Goal: Information Seeking & Learning: Learn about a topic

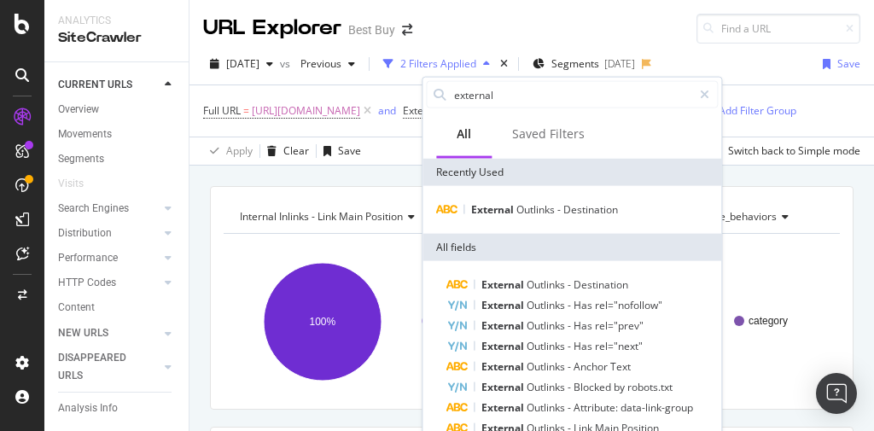
scroll to position [485, 0]
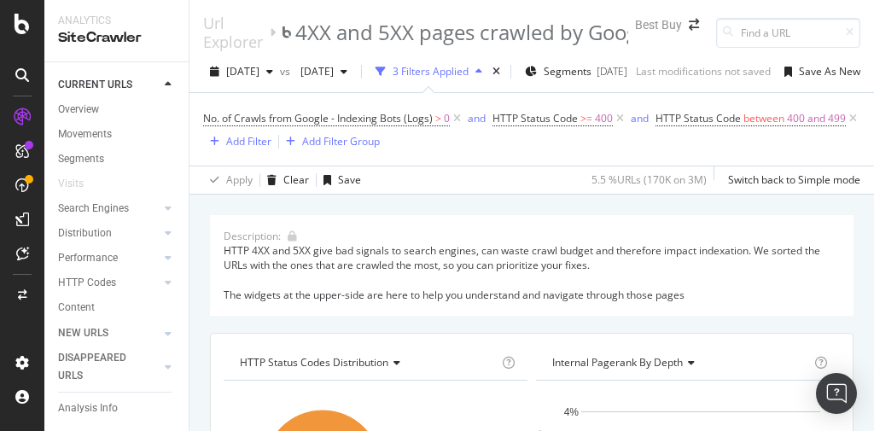
scroll to position [2167, 0]
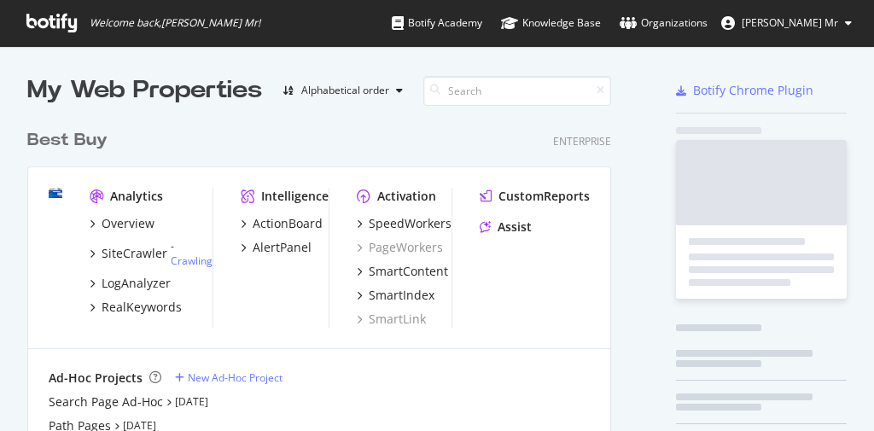
scroll to position [713, 587]
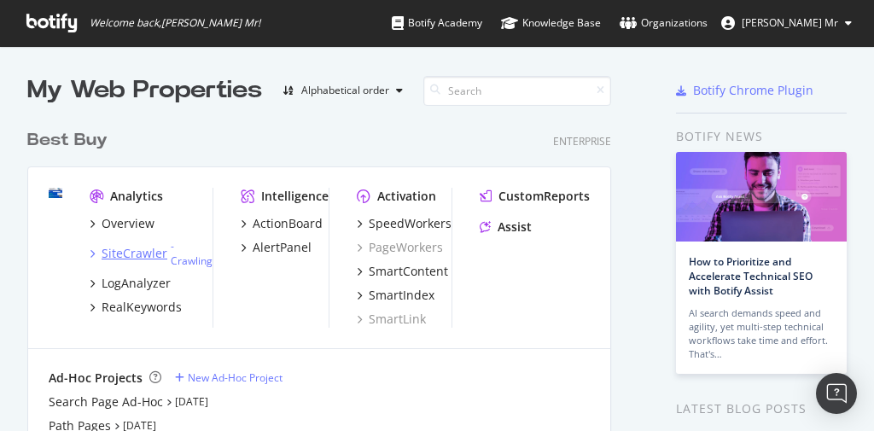
click at [152, 252] on div "SiteCrawler" at bounding box center [135, 253] width 66 height 17
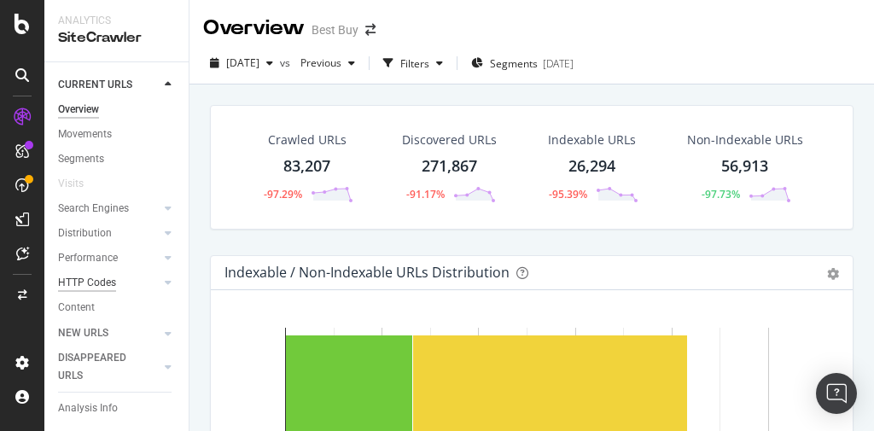
click at [101, 278] on div "HTTP Codes" at bounding box center [87, 283] width 58 height 18
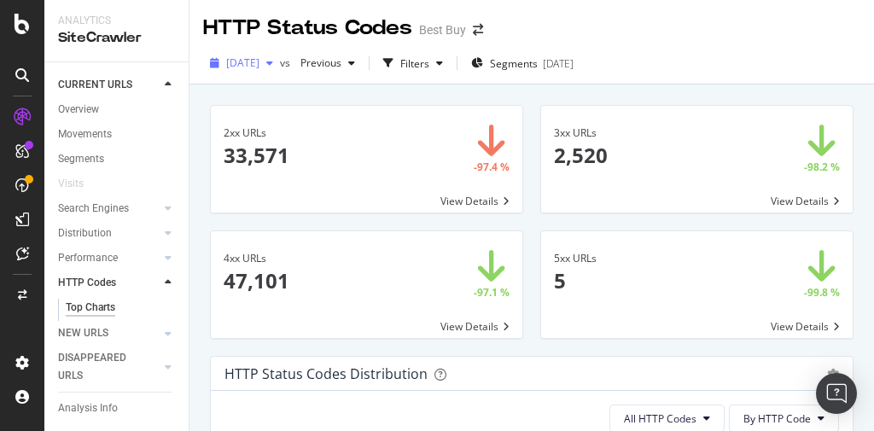
click at [260, 62] on span "2025 Sep. 4th" at bounding box center [242, 63] width 33 height 15
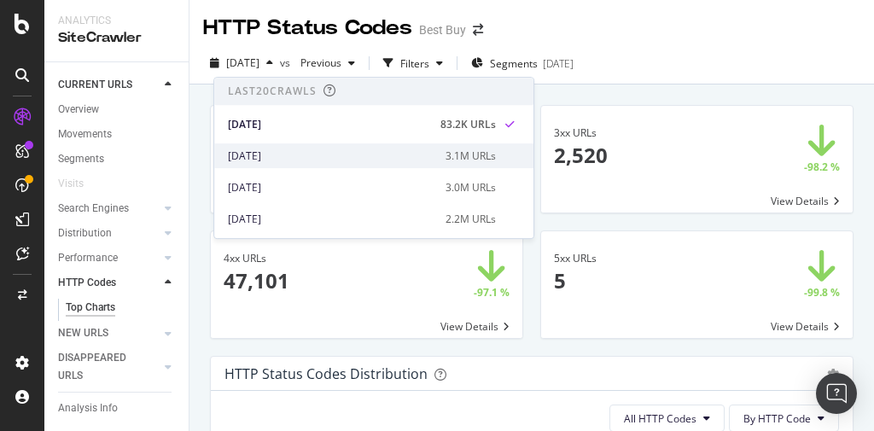
click at [273, 151] on div "[DATE]" at bounding box center [332, 156] width 208 height 15
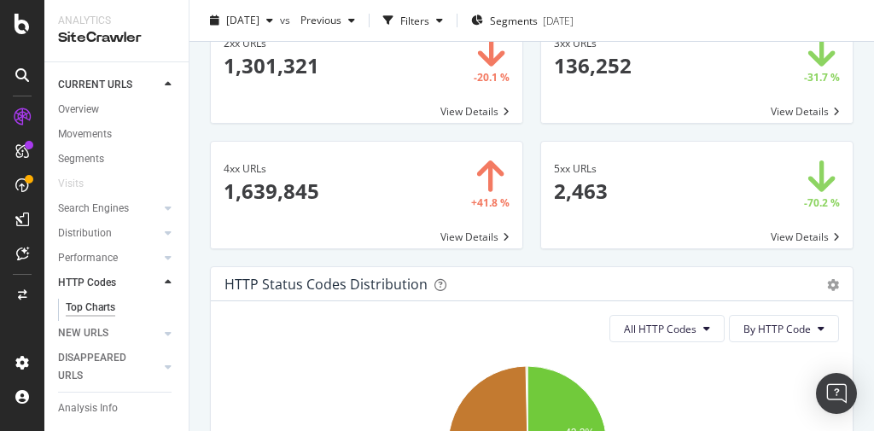
scroll to position [68, 0]
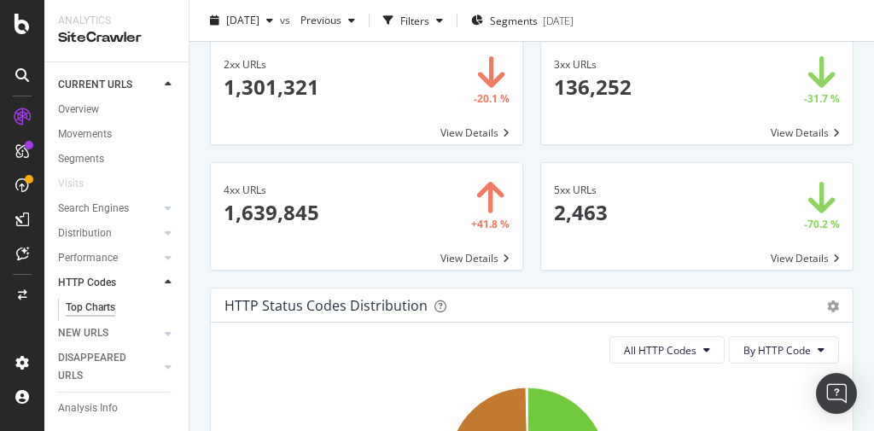
click at [479, 260] on span at bounding box center [367, 216] width 312 height 107
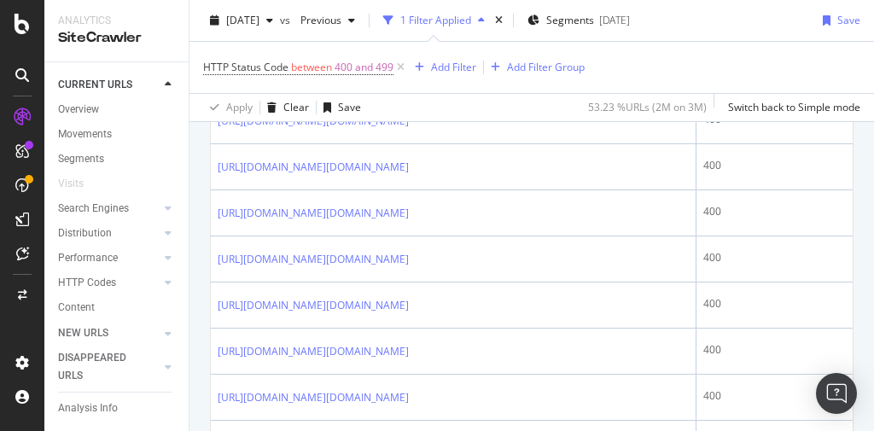
scroll to position [1571, 0]
click at [409, 82] on link "https://www.bestbuy.com/site/searchpage.jsp?qp=inputsoutputs_facet%3Dundefined~…" at bounding box center [313, 73] width 191 height 17
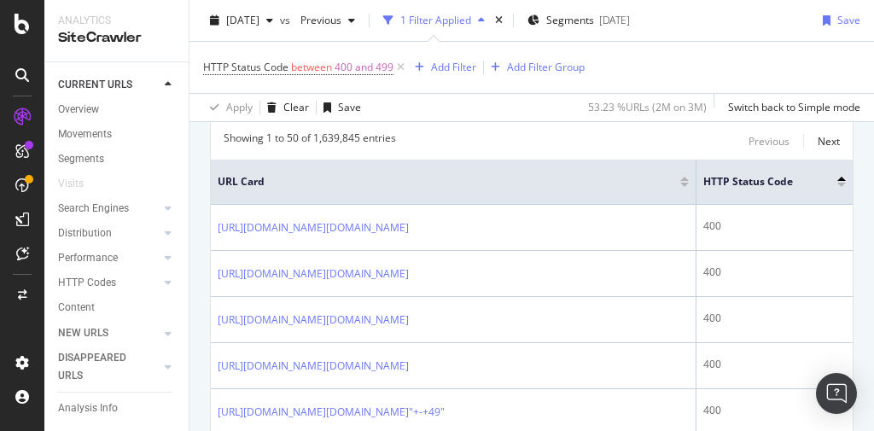
scroll to position [0, 0]
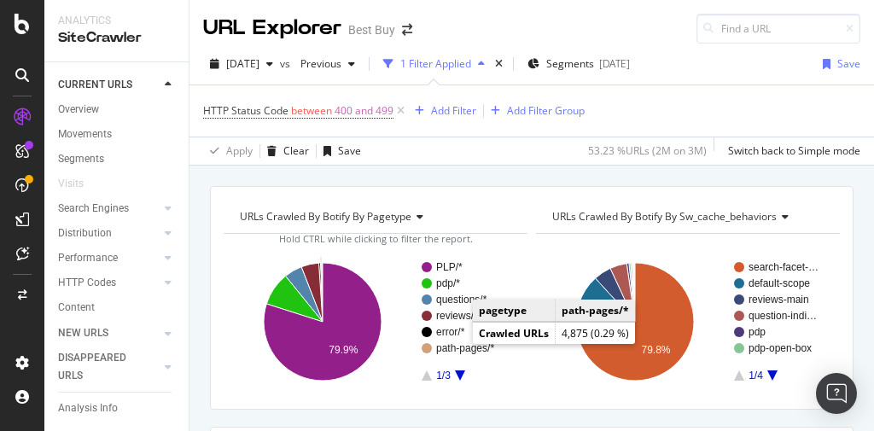
click at [456, 343] on text "path-pages/*" at bounding box center [465, 348] width 58 height 12
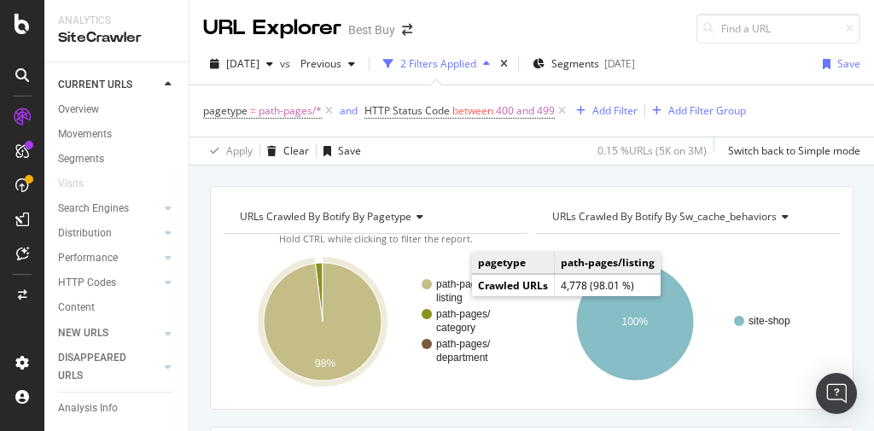
click at [453, 288] on rect "A chart." at bounding box center [465, 291] width 86 height 24
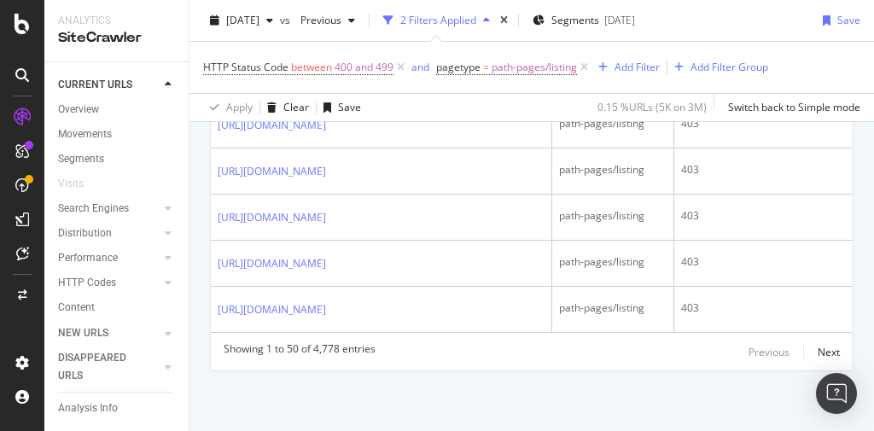
scroll to position [3159, 0]
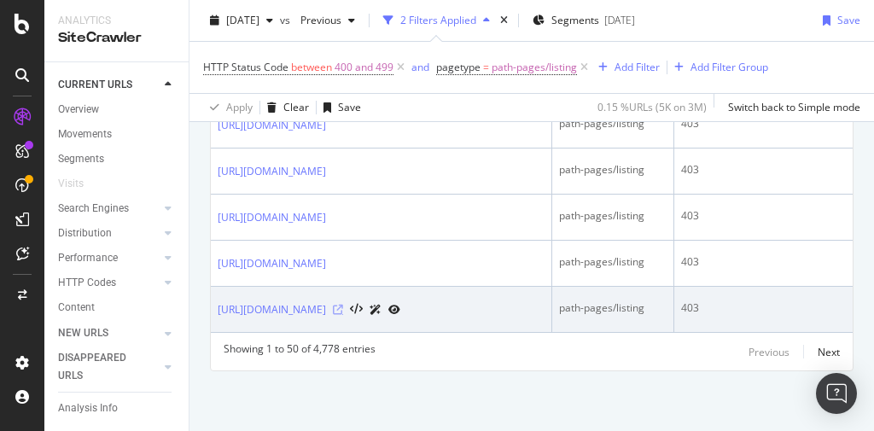
click at [343, 305] on icon at bounding box center [338, 310] width 10 height 10
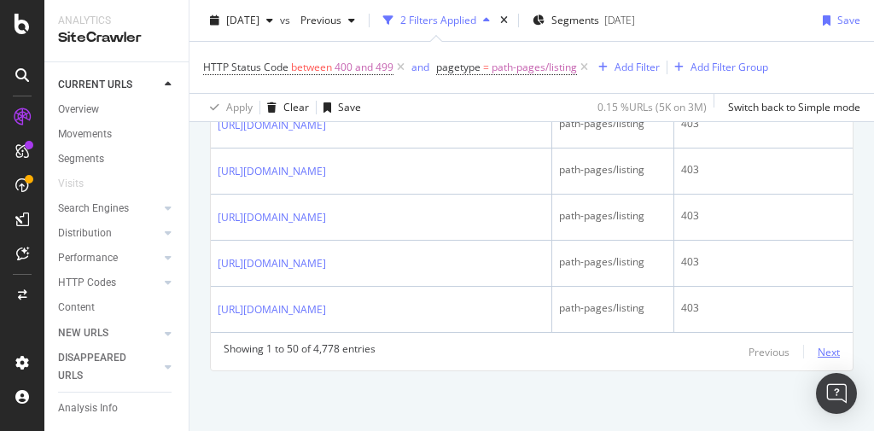
click at [818, 354] on div "Next" at bounding box center [829, 352] width 22 height 15
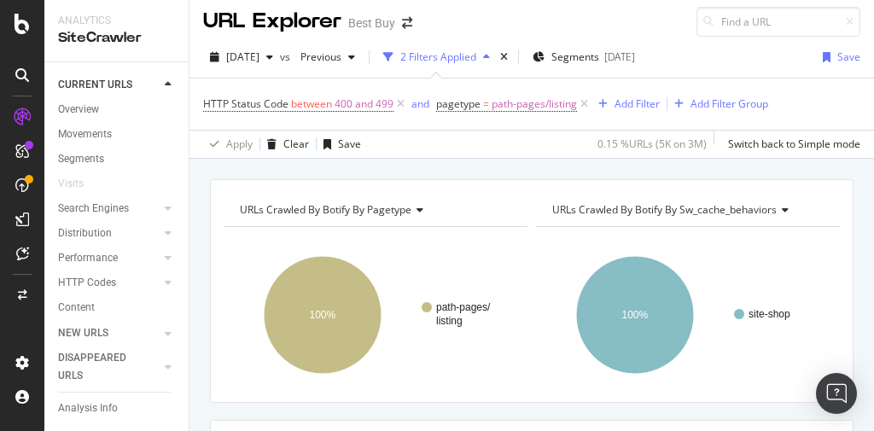
scroll to position [0, 0]
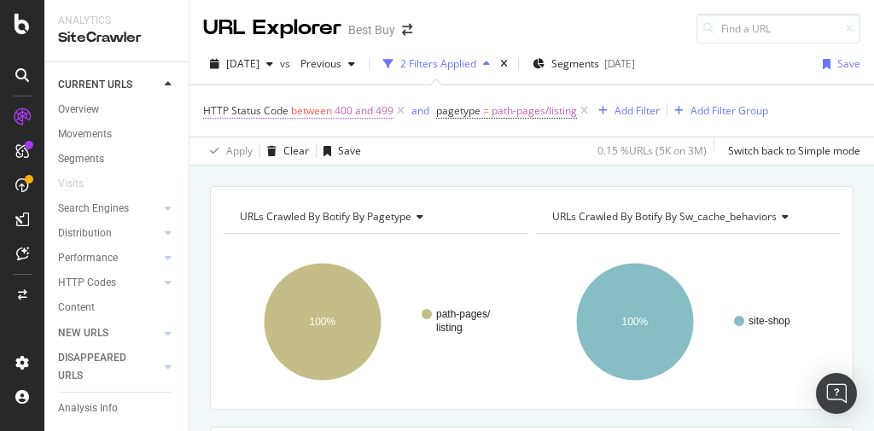
click at [311, 109] on span "between" at bounding box center [311, 110] width 41 height 15
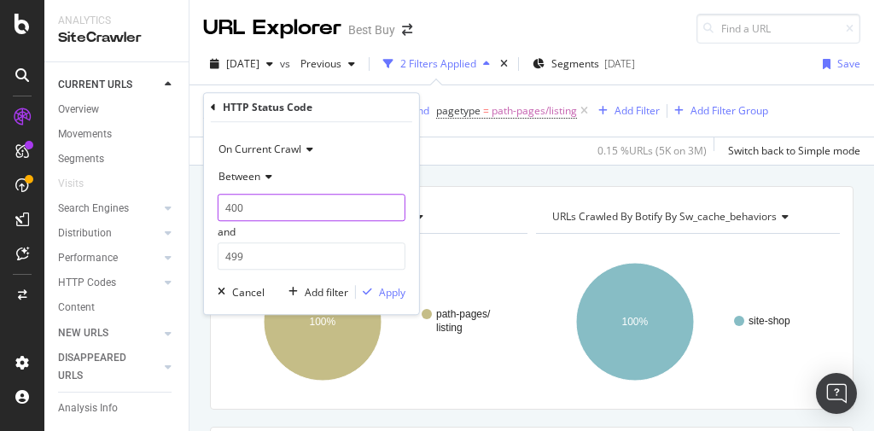
drag, startPoint x: 243, startPoint y: 204, endPoint x: 256, endPoint y: 202, distance: 13.9
click at [244, 204] on input "400" at bounding box center [312, 207] width 188 height 27
type input "403"
click at [377, 289] on div "button" at bounding box center [367, 293] width 23 height 10
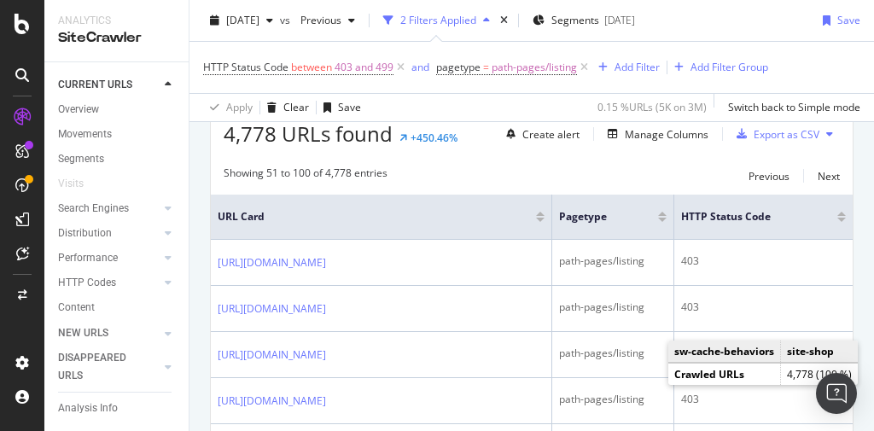
scroll to position [410, 0]
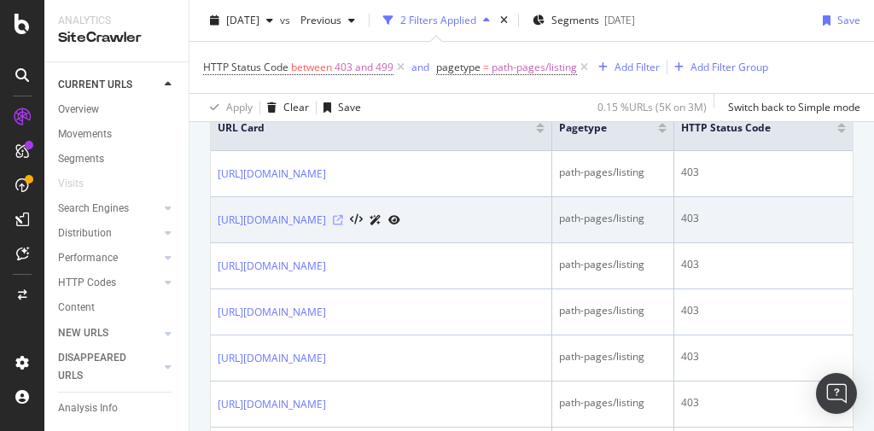
click at [343, 220] on icon at bounding box center [338, 220] width 10 height 10
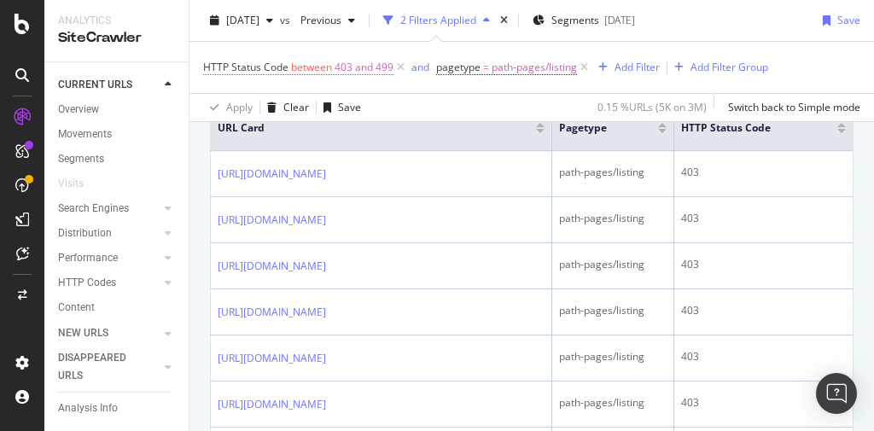
click at [367, 67] on span "403 and 499" at bounding box center [364, 68] width 59 height 24
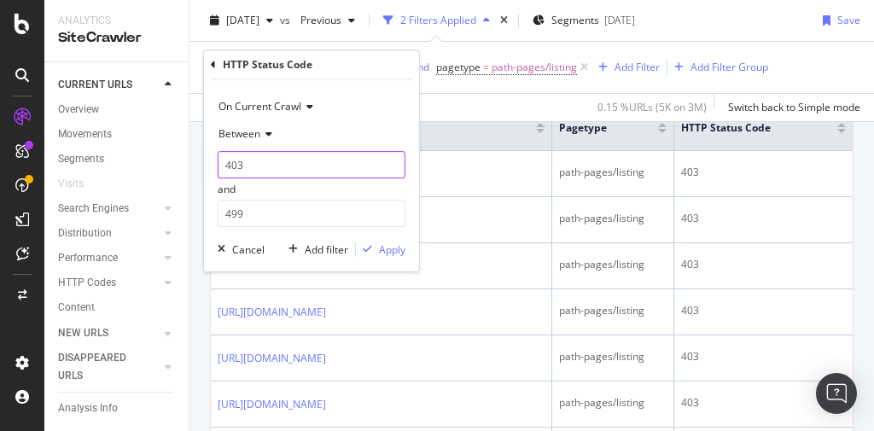
click at [260, 164] on input "403" at bounding box center [312, 164] width 188 height 27
type input "404"
click at [401, 249] on div "Apply" at bounding box center [392, 250] width 26 height 15
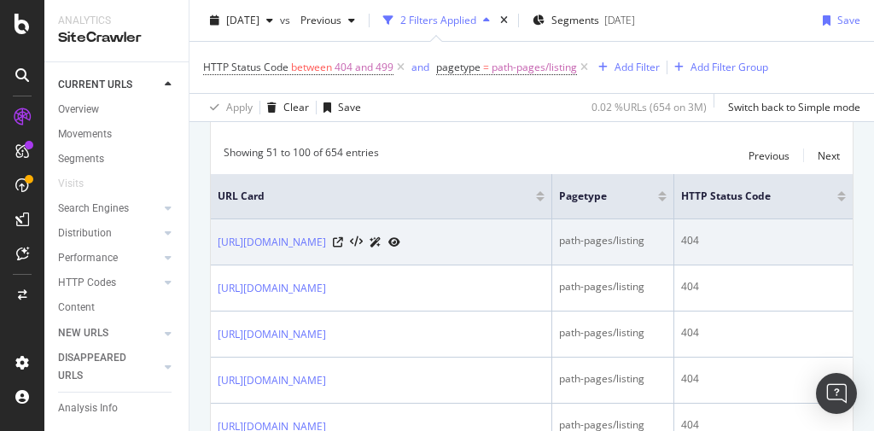
scroll to position [410, 0]
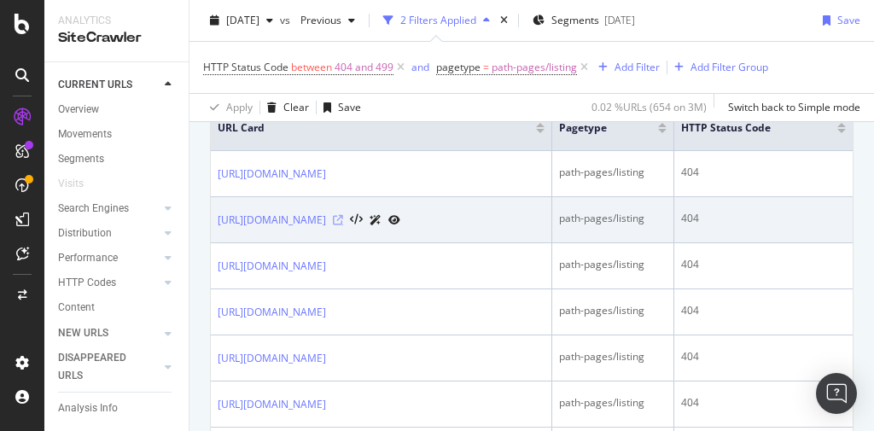
click at [343, 225] on icon at bounding box center [338, 220] width 10 height 10
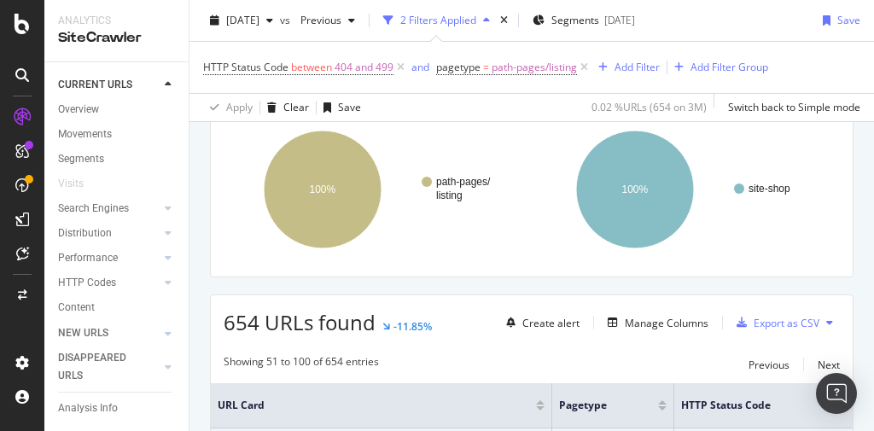
scroll to position [0, 0]
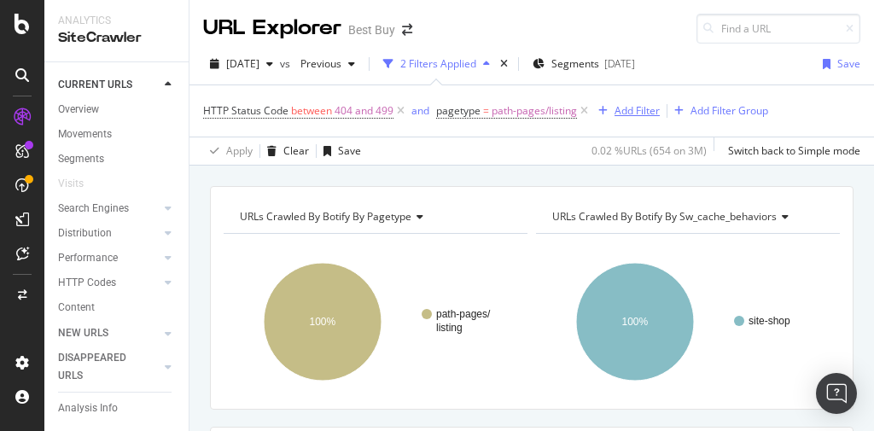
click at [629, 109] on div "Add Filter" at bounding box center [637, 110] width 45 height 15
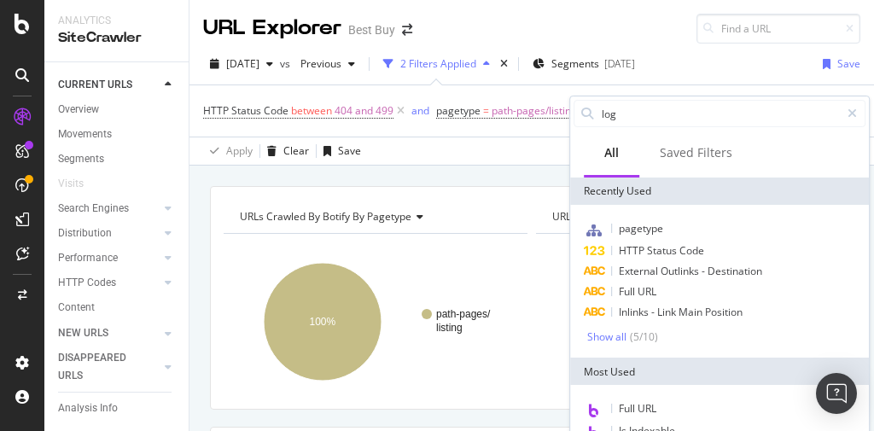
type input "logs"
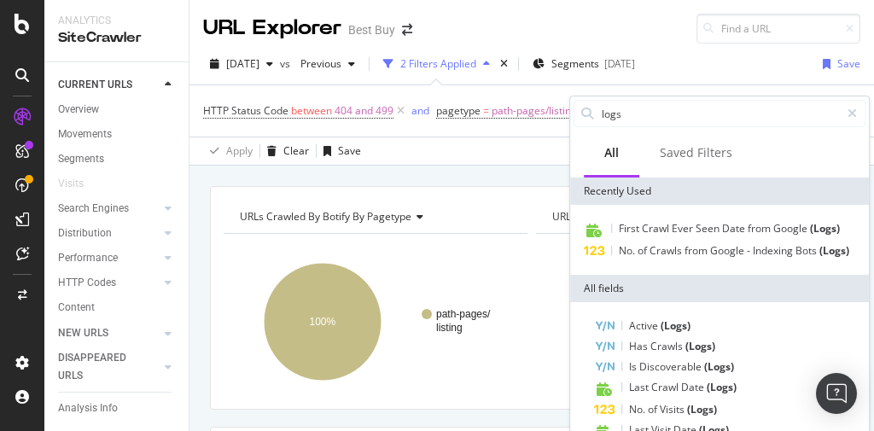
scroll to position [33, 0]
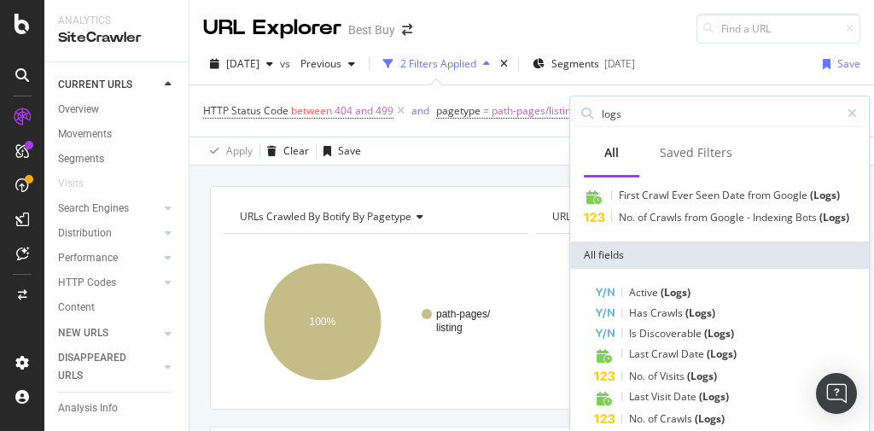
click at [703, 79] on div "2025 Sep. 2nd vs Previous 2 Filters Applied Segments 2025-08-20 Save" at bounding box center [532, 67] width 685 height 34
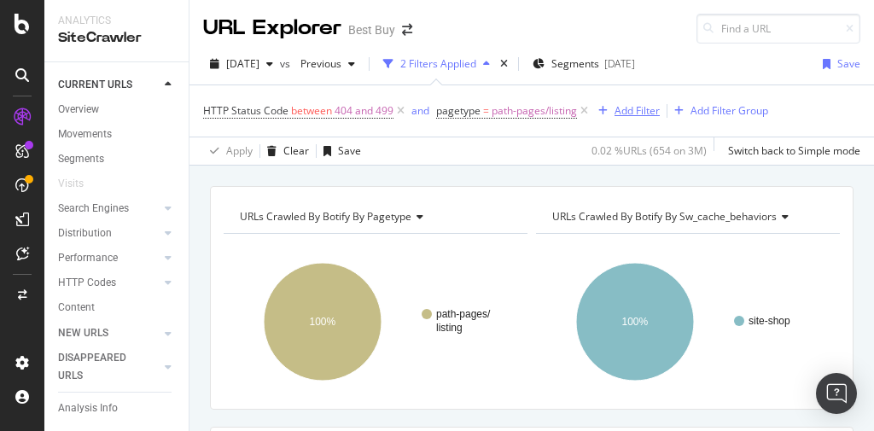
click at [620, 107] on div "Add Filter" at bounding box center [637, 110] width 45 height 15
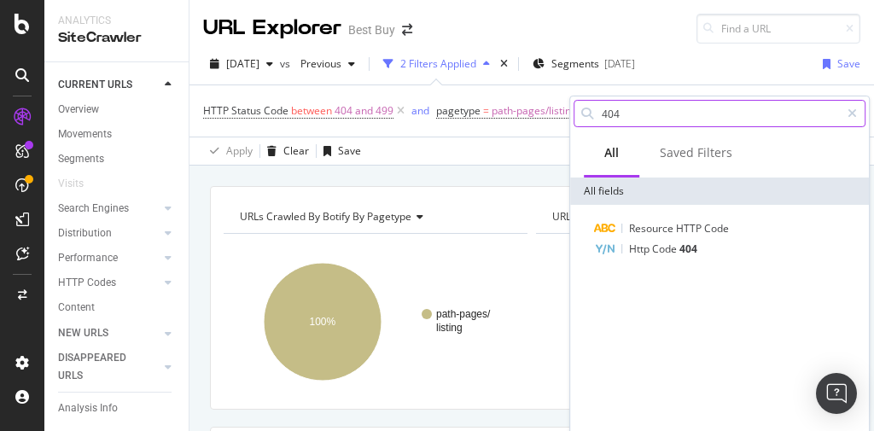
drag, startPoint x: 623, startPoint y: 120, endPoint x: 574, endPoint y: 114, distance: 49.0
click at [574, 114] on div "404" at bounding box center [720, 113] width 292 height 27
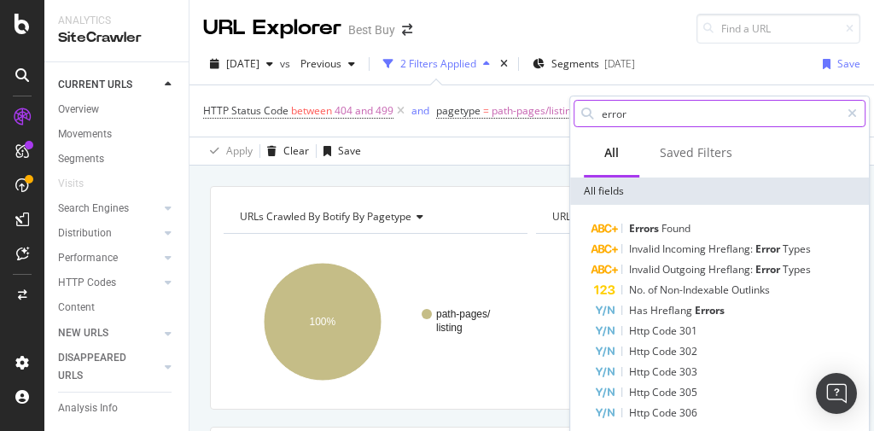
drag, startPoint x: 610, startPoint y: 110, endPoint x: 595, endPoint y: 113, distance: 14.7
click at [574, 107] on div "error" at bounding box center [720, 113] width 292 height 27
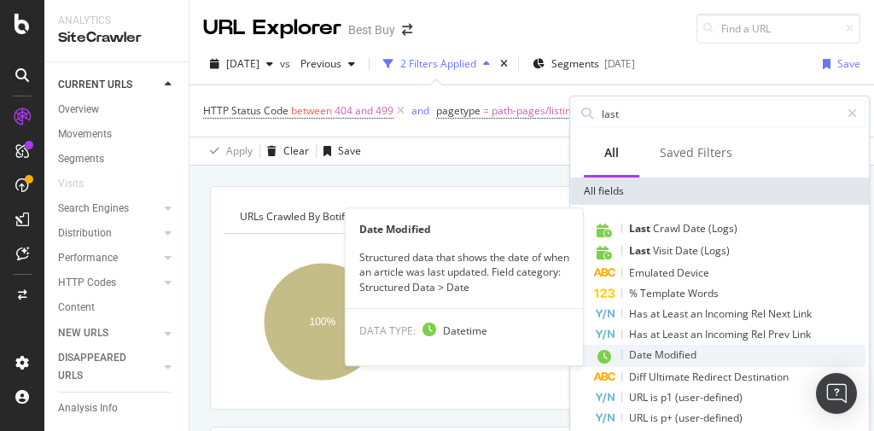
type input "last"
click at [652, 356] on span "Date" at bounding box center [642, 355] width 26 height 15
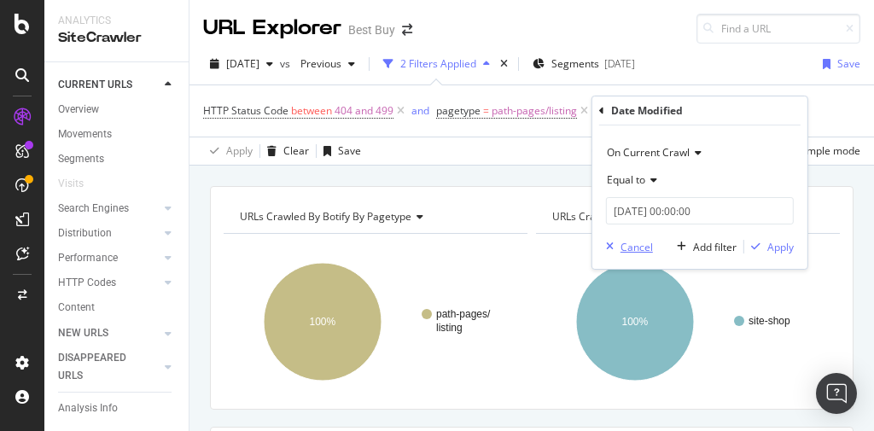
click at [632, 243] on div "Cancel" at bounding box center [637, 247] width 32 height 15
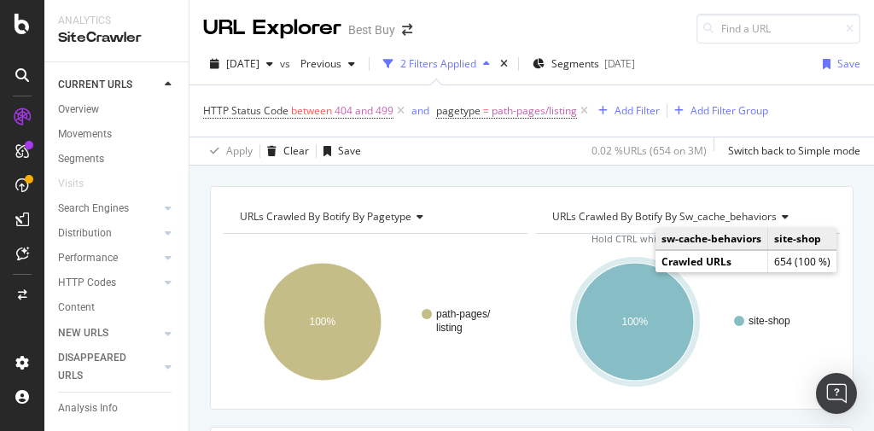
scroll to position [68, 0]
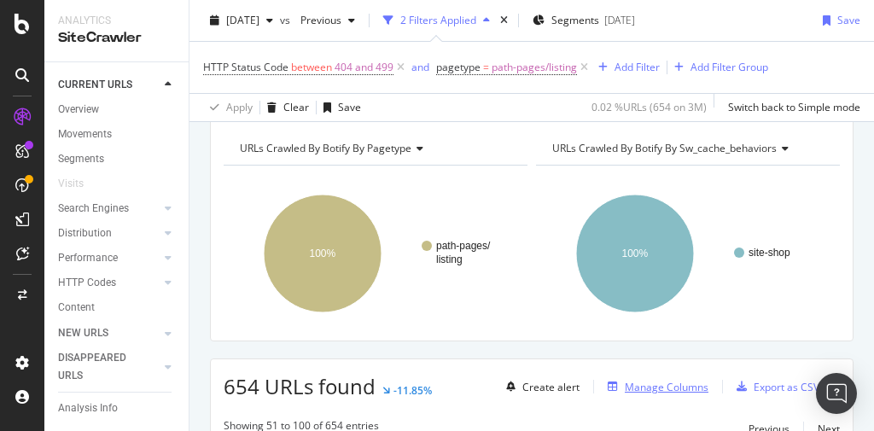
click at [661, 381] on div "Manage Columns" at bounding box center [667, 387] width 84 height 15
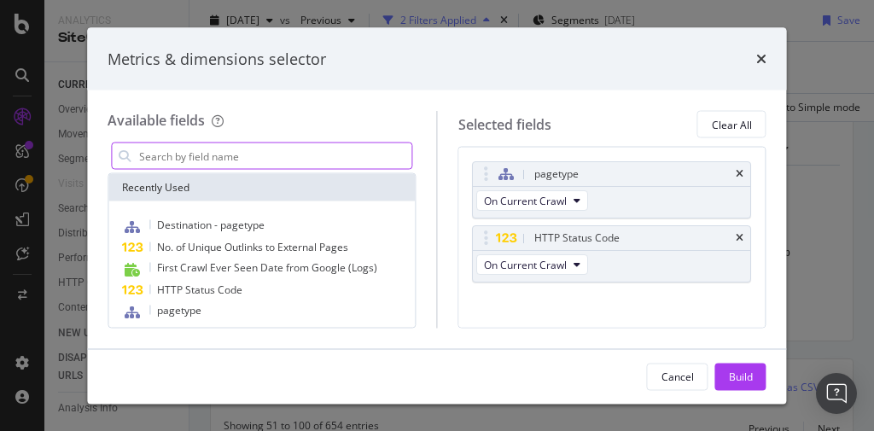
click at [296, 150] on input "modal" at bounding box center [274, 156] width 274 height 26
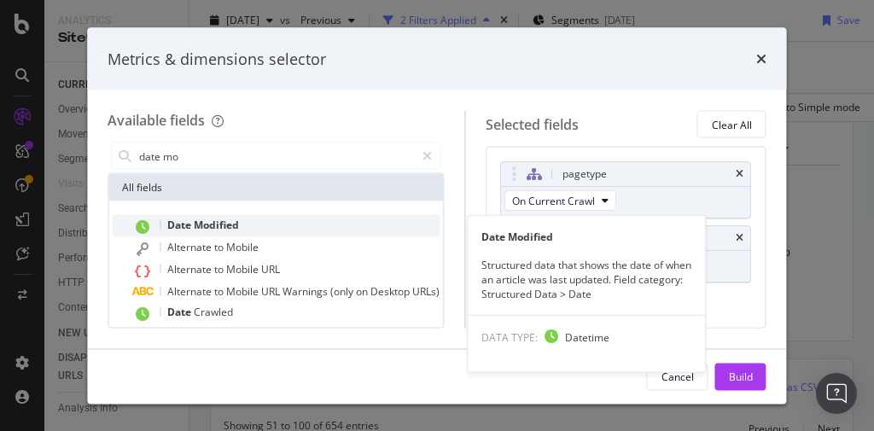
type input "date mo"
click at [208, 225] on span "Modified" at bounding box center [216, 225] width 45 height 15
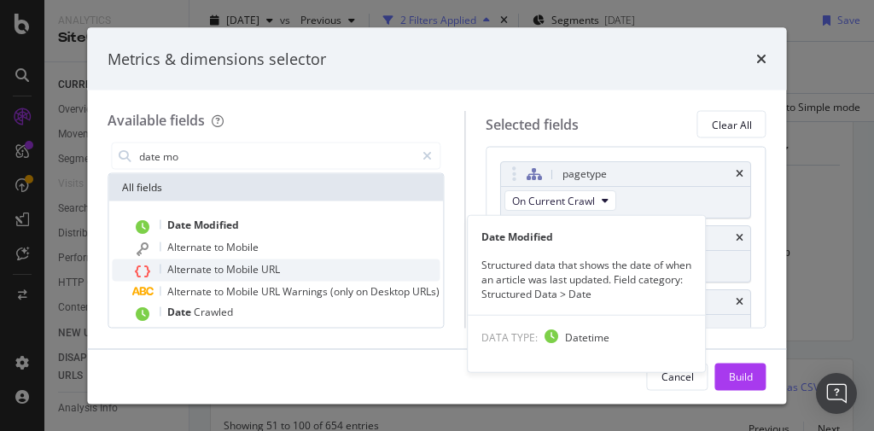
scroll to position [15, 0]
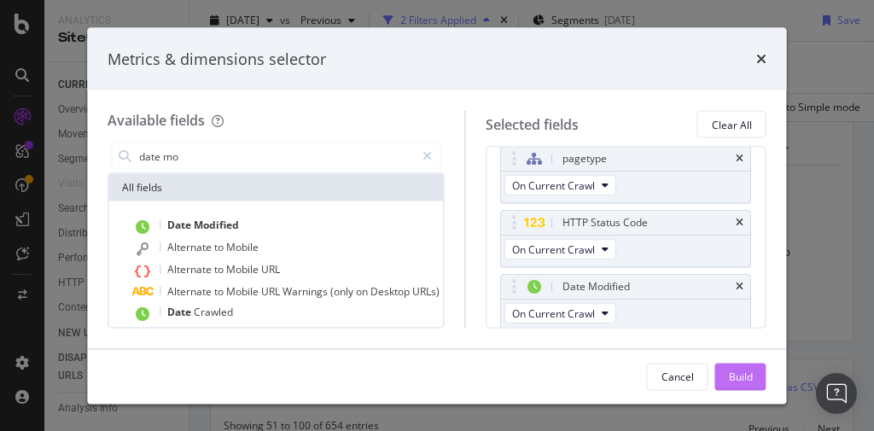
click at [734, 375] on div "Build" at bounding box center [741, 376] width 24 height 15
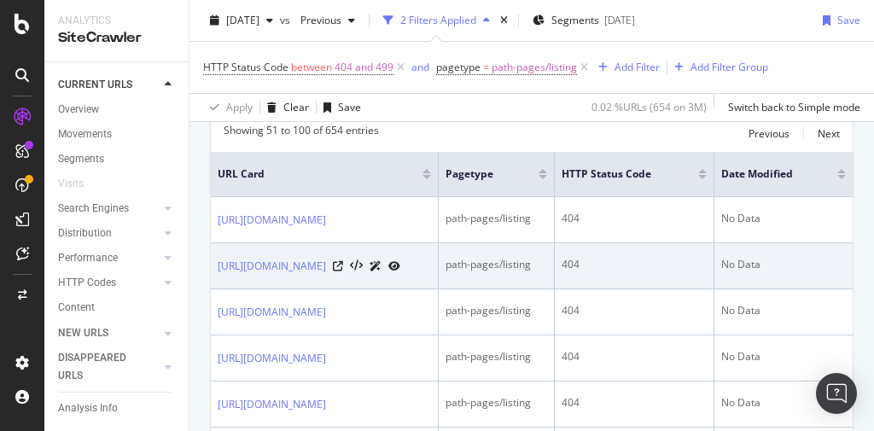
scroll to position [0, 150]
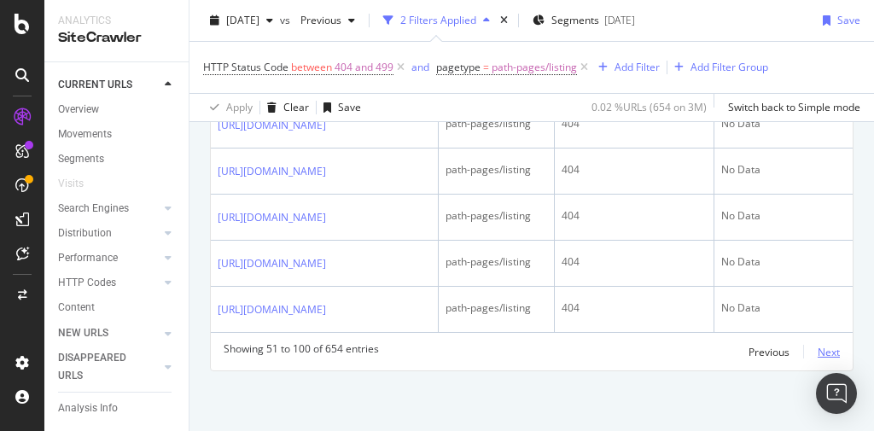
click at [818, 348] on div "Next" at bounding box center [829, 352] width 22 height 15
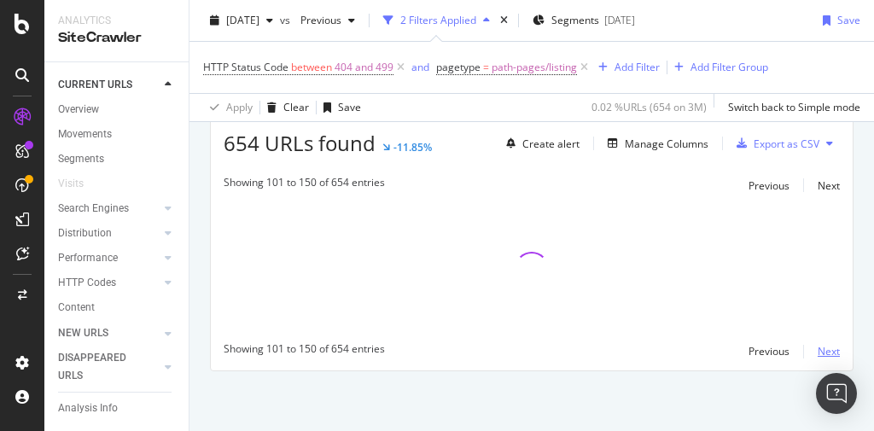
scroll to position [309, 0]
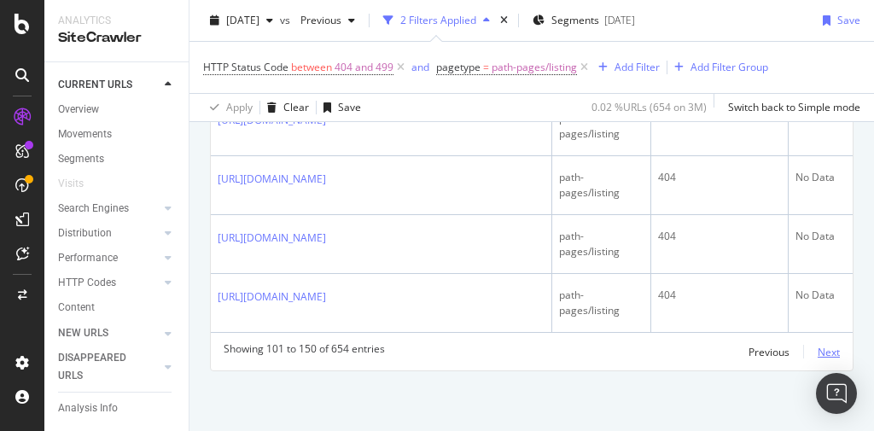
click at [821, 348] on div "Next" at bounding box center [829, 352] width 22 height 15
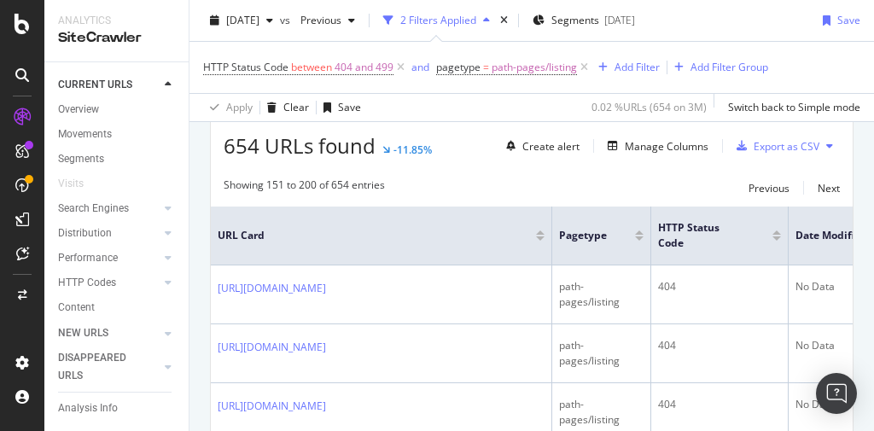
scroll to position [3273, 0]
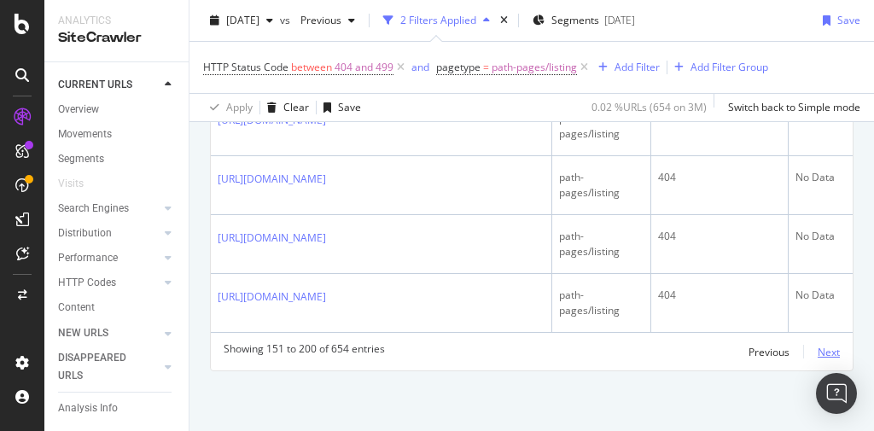
click at [818, 360] on div "Next" at bounding box center [829, 352] width 22 height 15
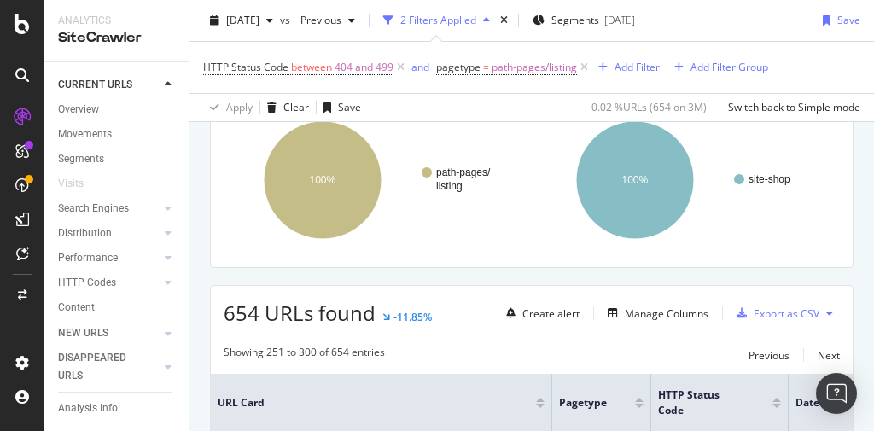
scroll to position [137, 0]
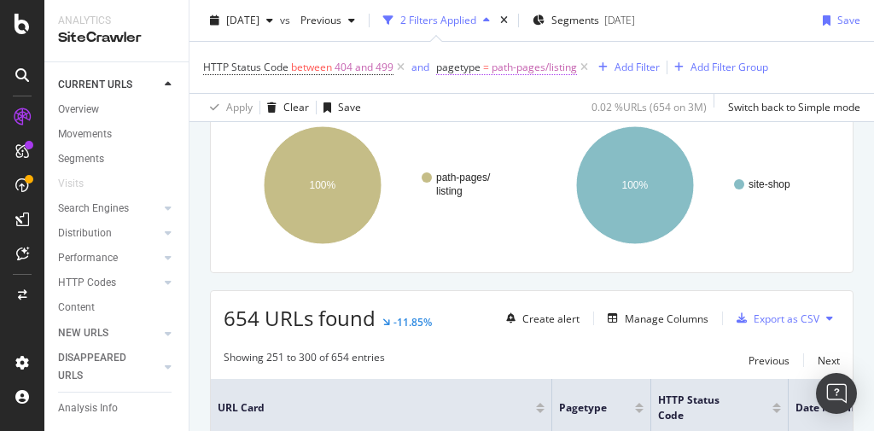
click at [523, 65] on span "path-pages/listing" at bounding box center [534, 68] width 85 height 24
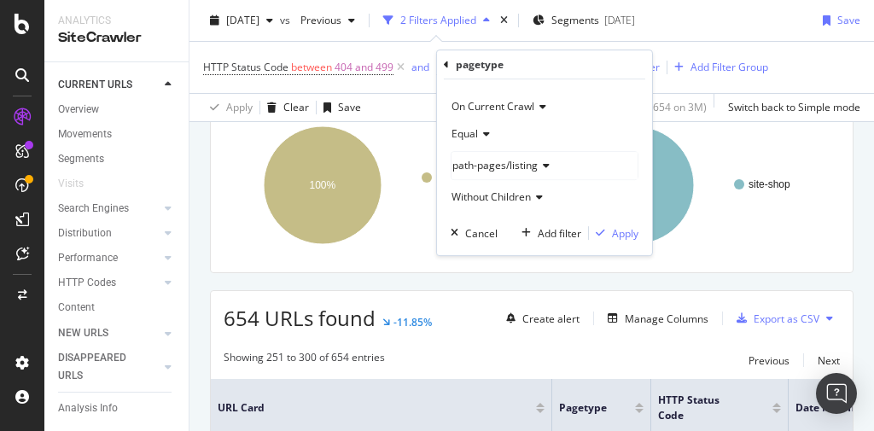
click at [541, 167] on icon at bounding box center [544, 166] width 12 height 10
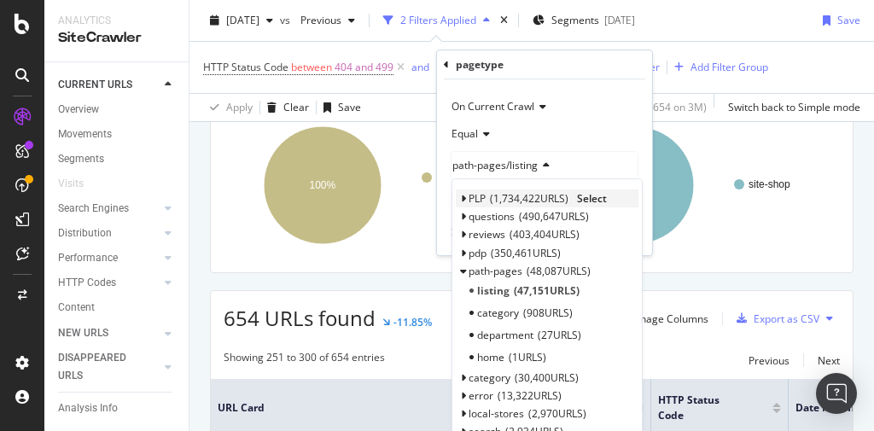
click at [465, 195] on div "PLP 1,734,422 URLS Select" at bounding box center [547, 199] width 183 height 18
click at [488, 195] on div "PLP 1,734,422 URLS" at bounding box center [519, 198] width 100 height 15
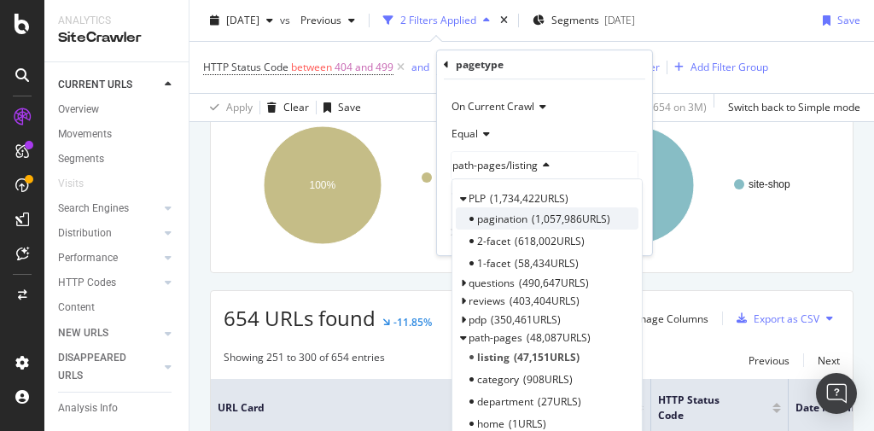
click at [521, 213] on span "pagination" at bounding box center [502, 219] width 50 height 15
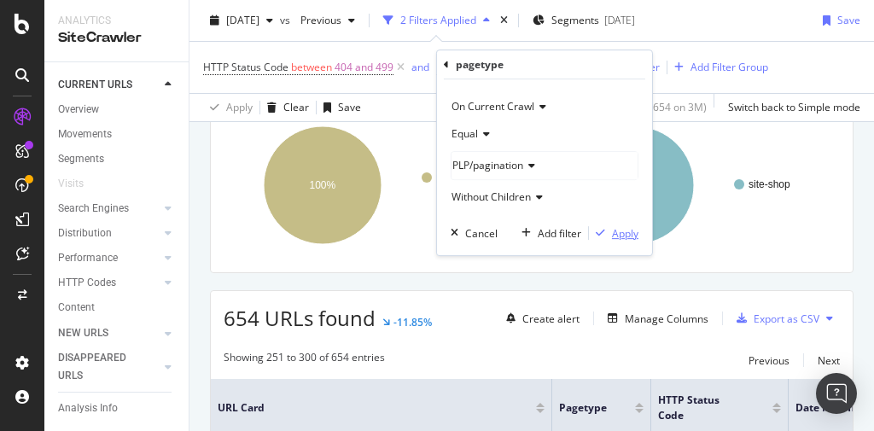
click at [623, 231] on div "Apply" at bounding box center [625, 233] width 26 height 15
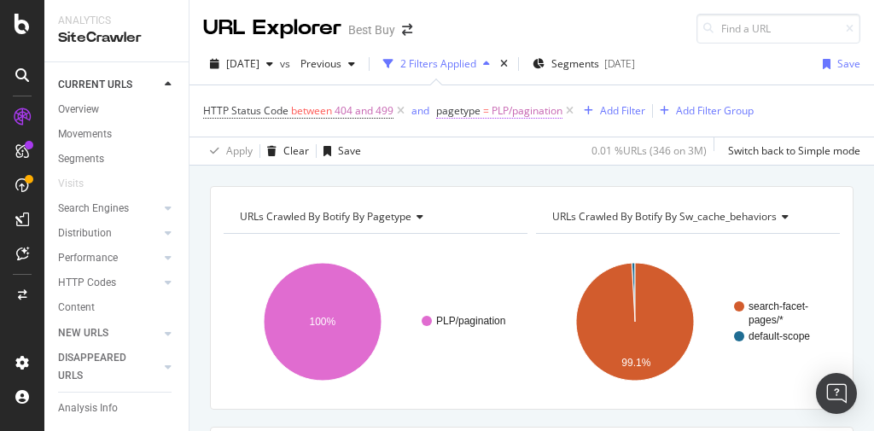
click at [504, 111] on span "PLP/pagination" at bounding box center [527, 111] width 71 height 24
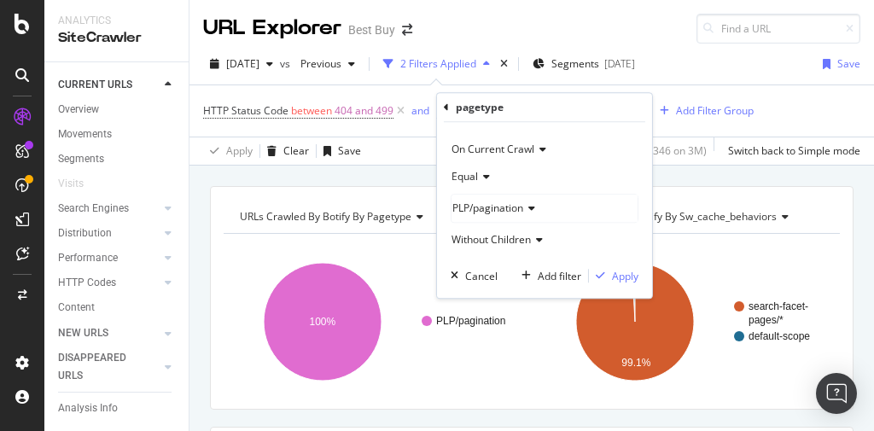
click at [526, 212] on icon at bounding box center [529, 208] width 12 height 10
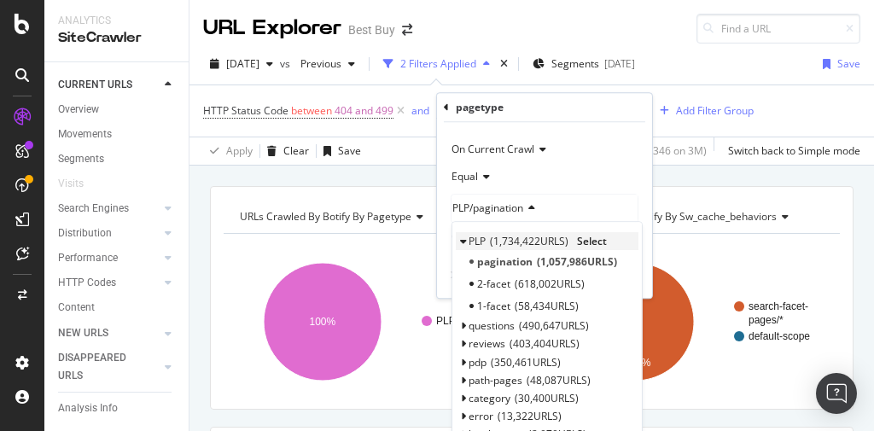
click at [509, 242] on span "1,734,422 URLS" at bounding box center [529, 241] width 79 height 15
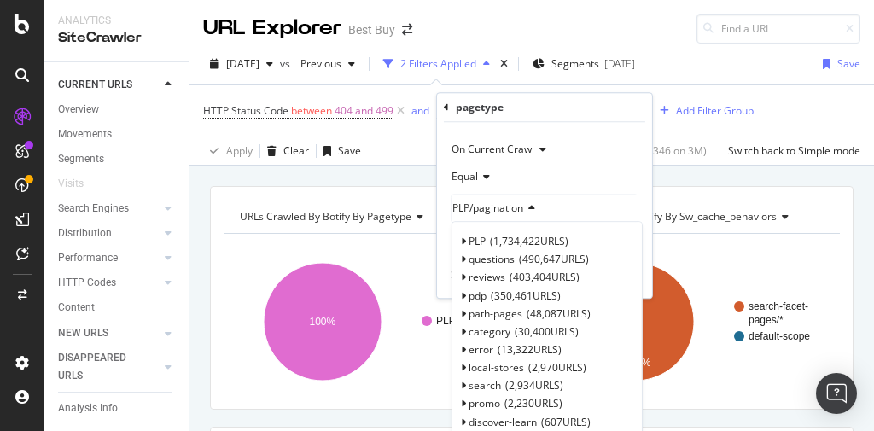
click at [595, 166] on div "Equal" at bounding box center [545, 176] width 188 height 27
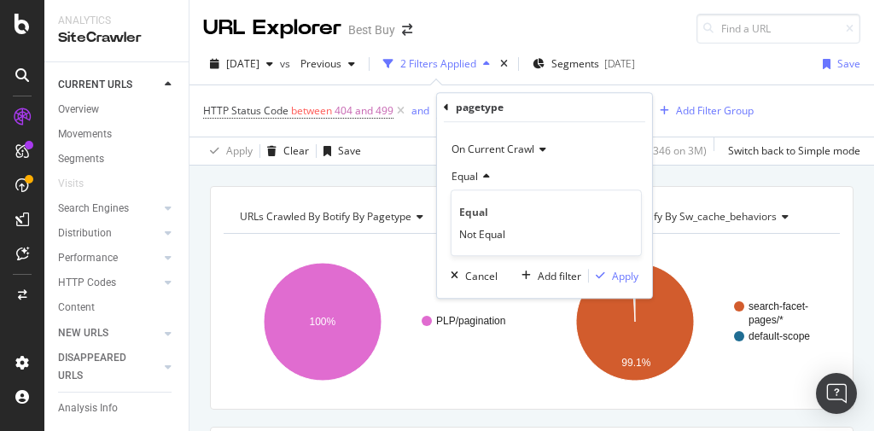
click at [599, 147] on div "On Current Crawl" at bounding box center [545, 149] width 188 height 27
click at [586, 129] on div "On Current Crawl Equal PLP/pagination Without Children Cancel Add filter Apply" at bounding box center [544, 210] width 215 height 176
click at [525, 210] on icon at bounding box center [529, 208] width 12 height 10
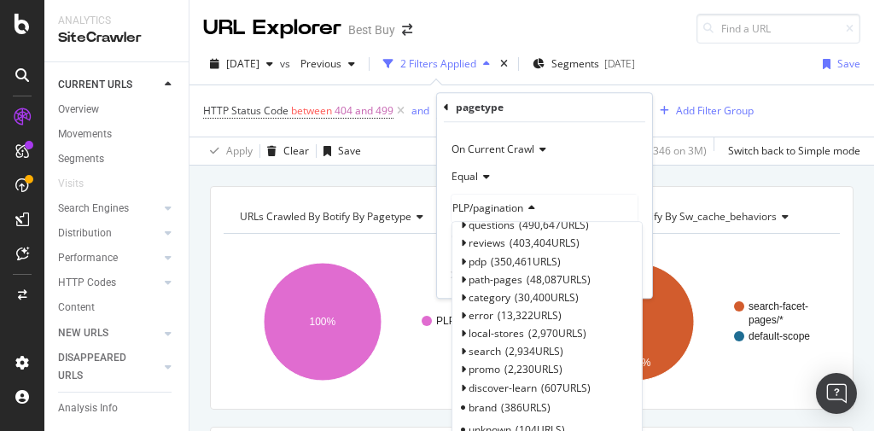
scroll to position [118, 0]
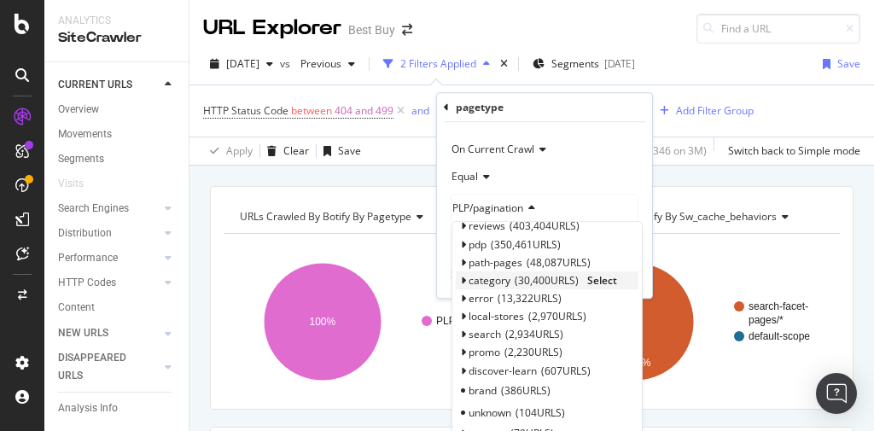
click at [537, 277] on span "30,400 URLS" at bounding box center [547, 280] width 64 height 15
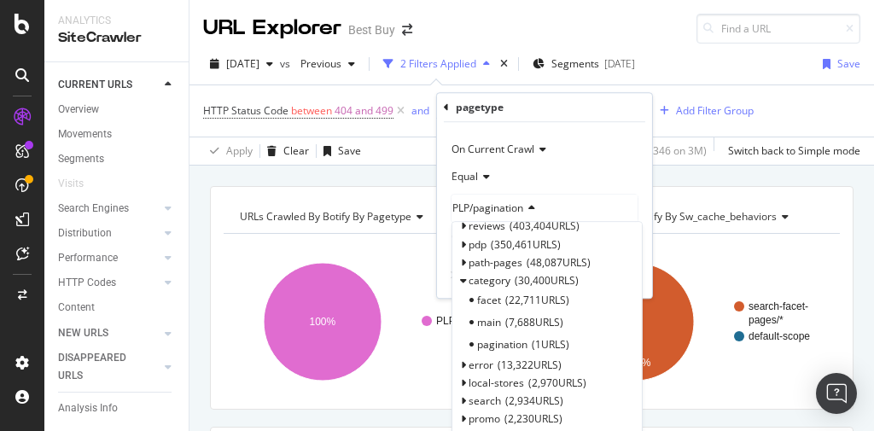
click at [554, 319] on span "7,688 URLS" at bounding box center [535, 323] width 58 height 15
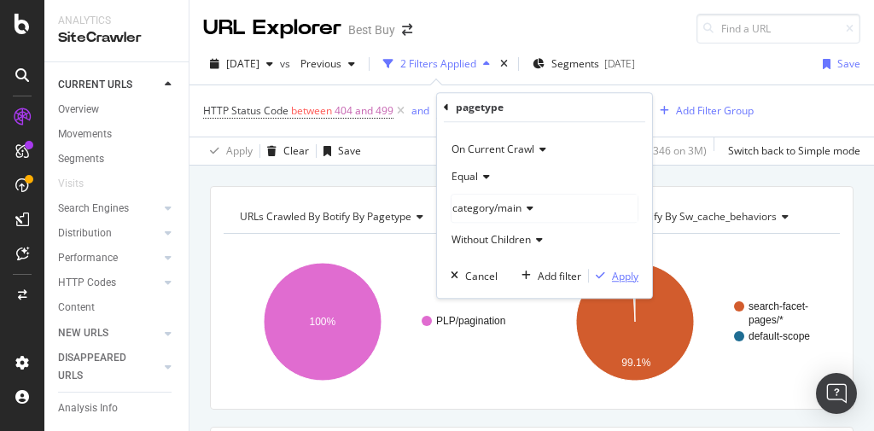
click at [630, 269] on div "Apply" at bounding box center [625, 276] width 26 height 15
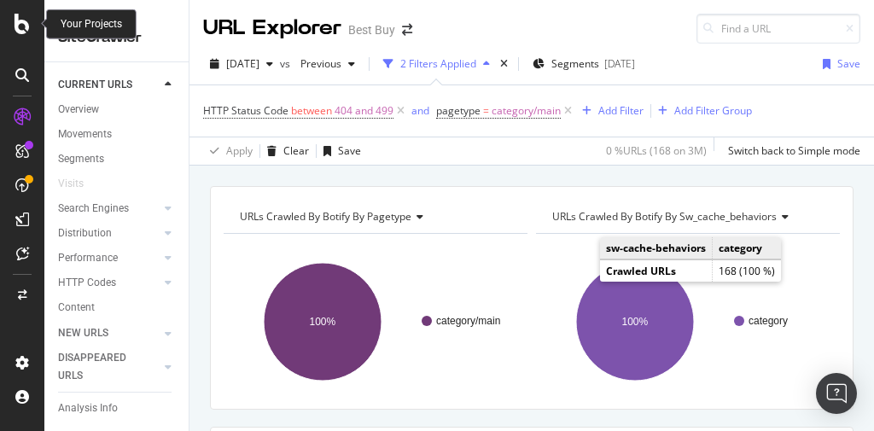
click at [26, 24] on icon at bounding box center [22, 24] width 15 height 20
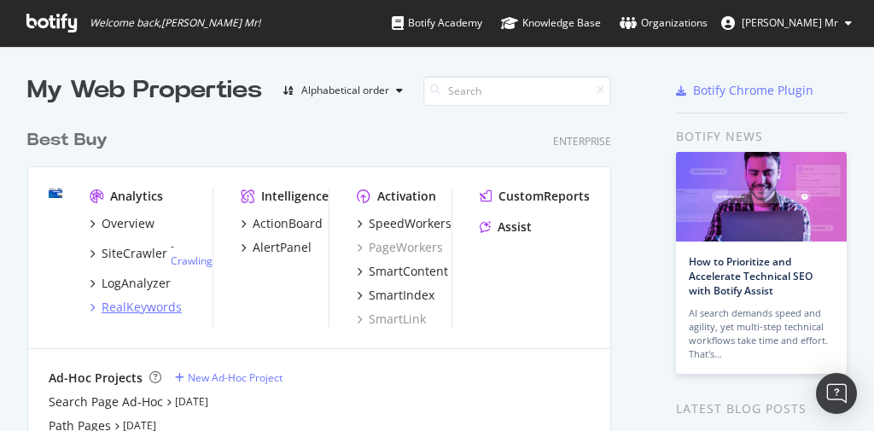
click at [143, 311] on div "RealKeywords" at bounding box center [142, 307] width 80 height 17
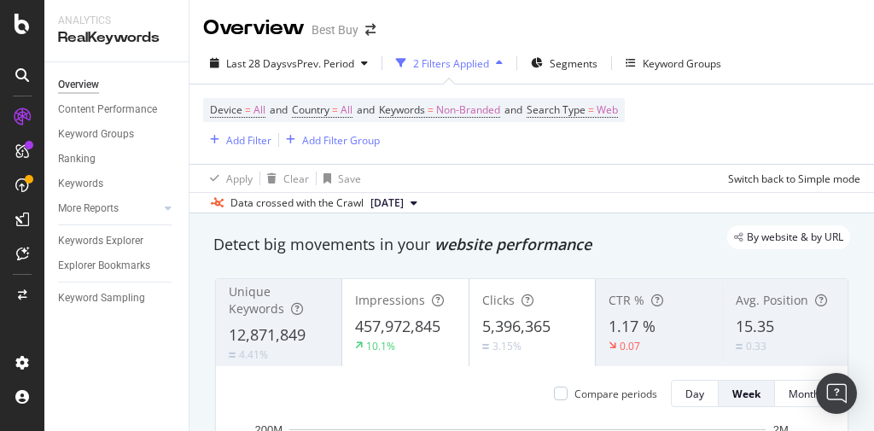
click at [418, 202] on icon at bounding box center [414, 203] width 7 height 10
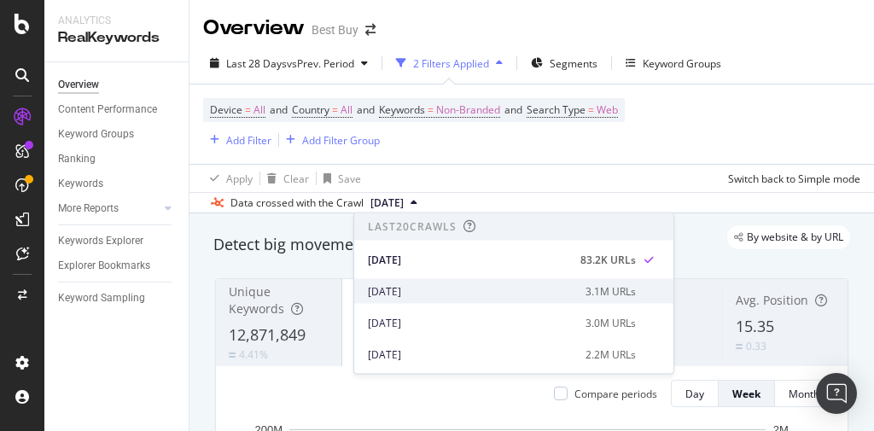
click at [421, 286] on div "[DATE]" at bounding box center [472, 291] width 208 height 15
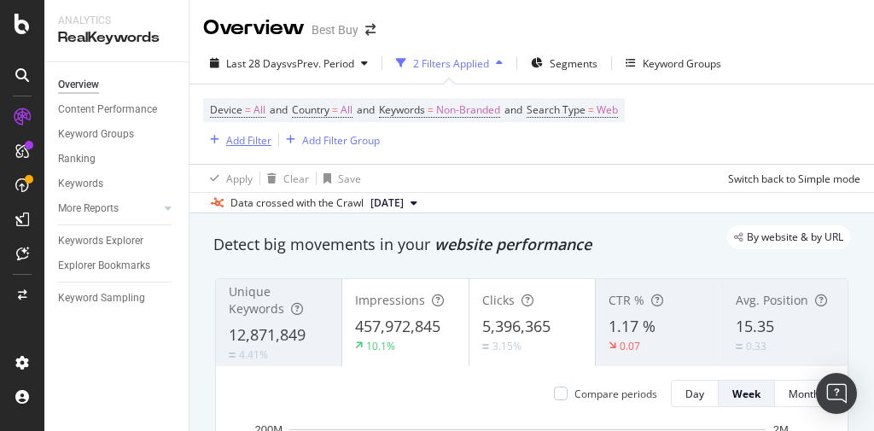
click at [247, 135] on div "Add Filter" at bounding box center [248, 140] width 45 height 15
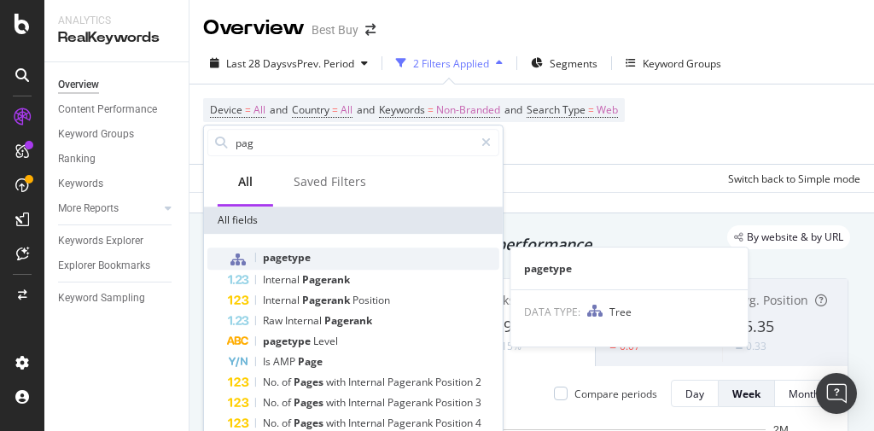
type input "pag"
click at [301, 261] on span "pagetype" at bounding box center [287, 257] width 48 height 15
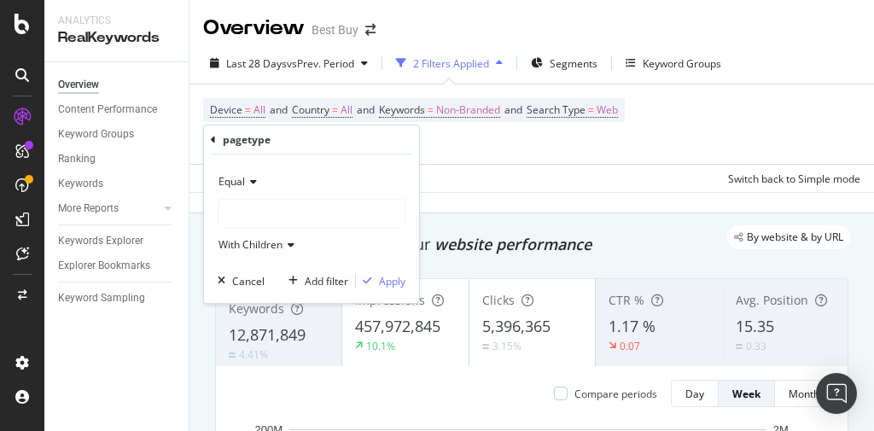
click at [247, 179] on icon at bounding box center [251, 182] width 12 height 10
drag, startPoint x: 263, startPoint y: 177, endPoint x: 274, endPoint y: 200, distance: 25.6
click at [264, 177] on div "Equal" at bounding box center [312, 181] width 188 height 27
click at [270, 212] on div at bounding box center [312, 213] width 186 height 27
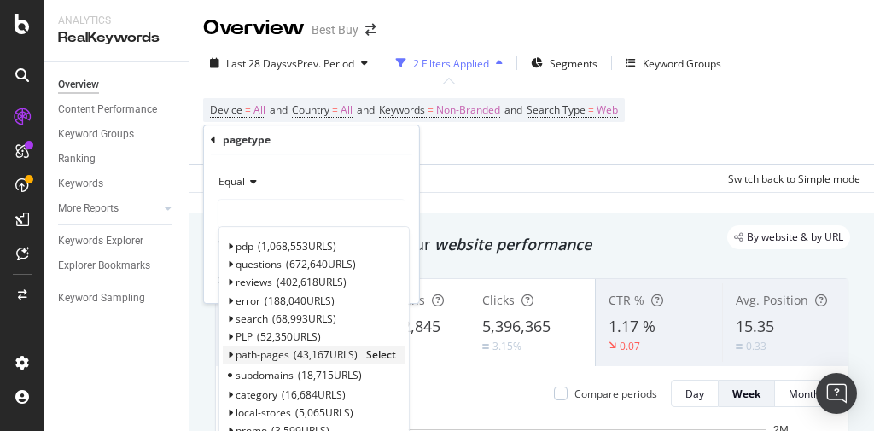
click at [301, 356] on span "43,167 URLS" at bounding box center [326, 355] width 64 height 15
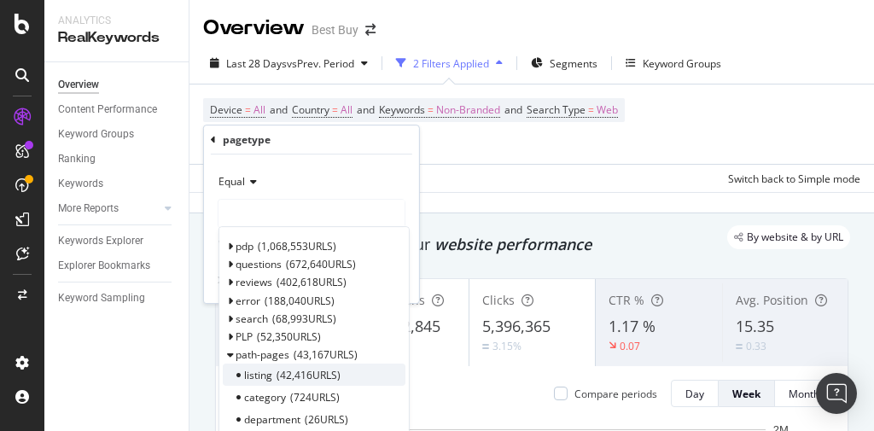
click at [266, 368] on span "listing" at bounding box center [258, 375] width 28 height 15
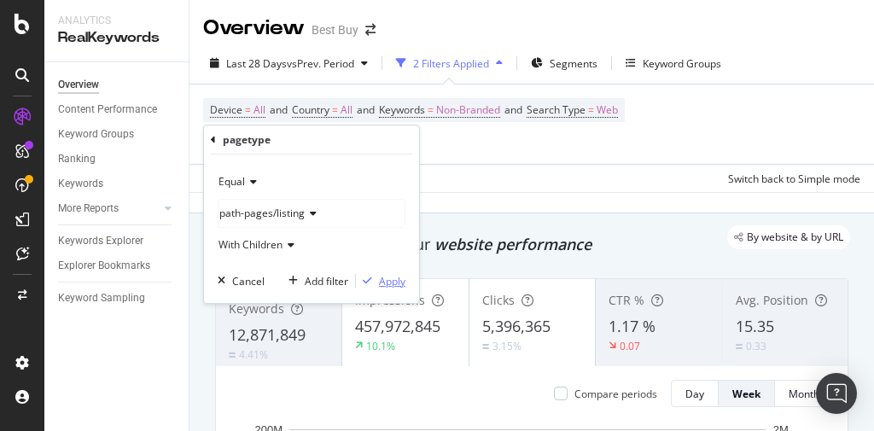
click at [393, 280] on div "Apply" at bounding box center [392, 281] width 26 height 15
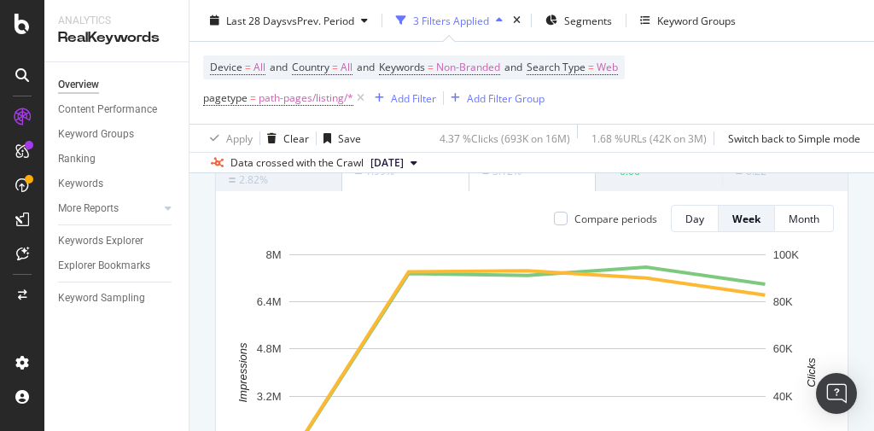
scroll to position [109, 0]
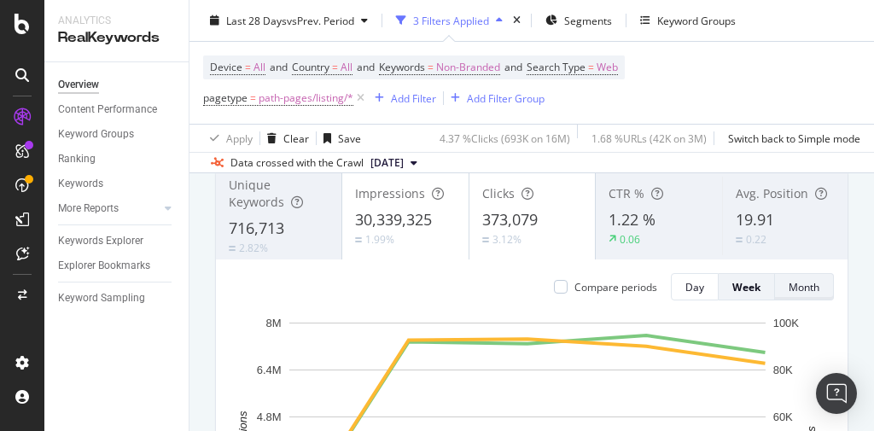
click at [789, 287] on div "Month" at bounding box center [804, 287] width 31 height 15
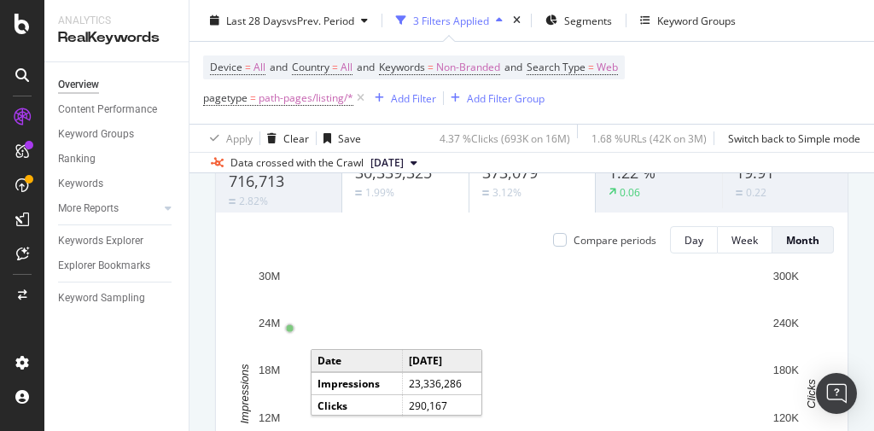
scroll to position [178, 0]
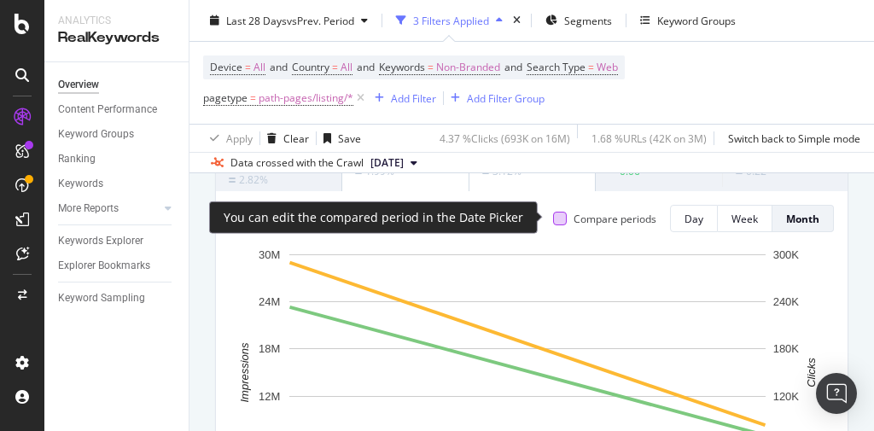
click at [553, 219] on div at bounding box center [560, 219] width 14 height 14
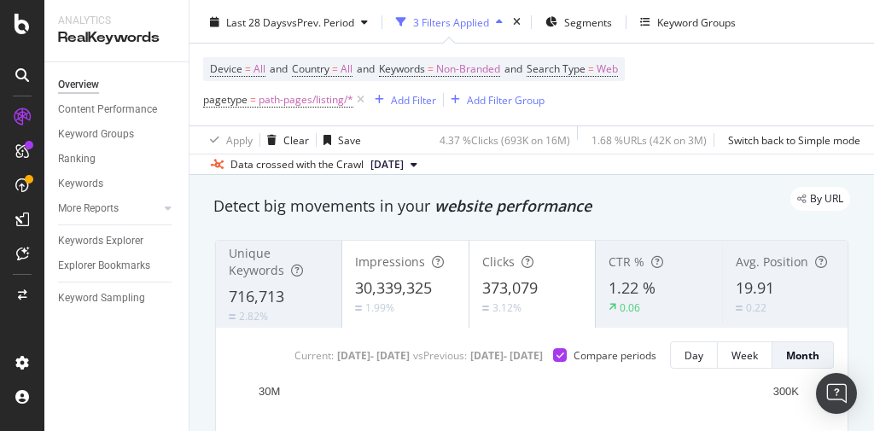
scroll to position [109, 0]
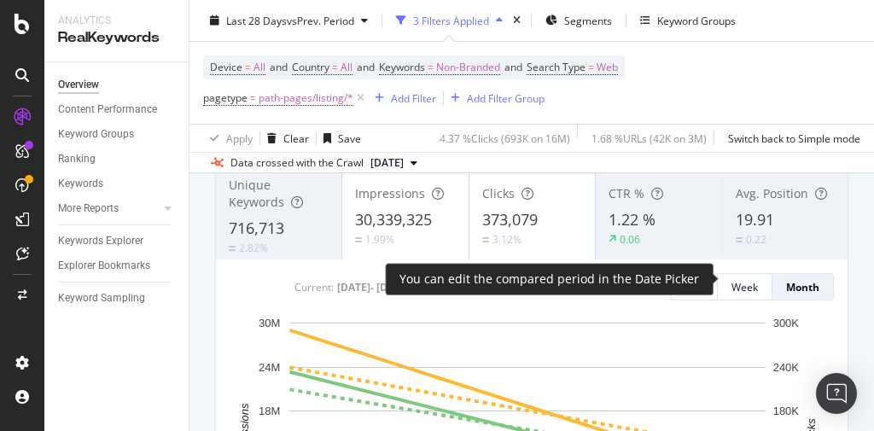
click at [564, 283] on icon at bounding box center [561, 287] width 8 height 9
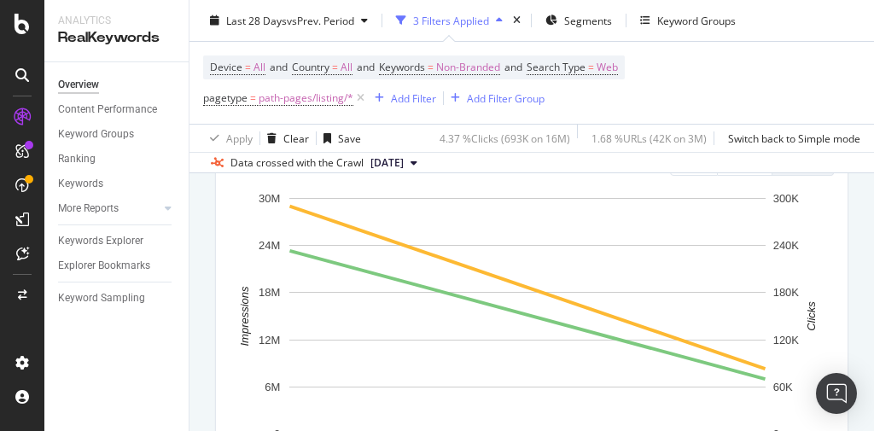
scroll to position [205, 0]
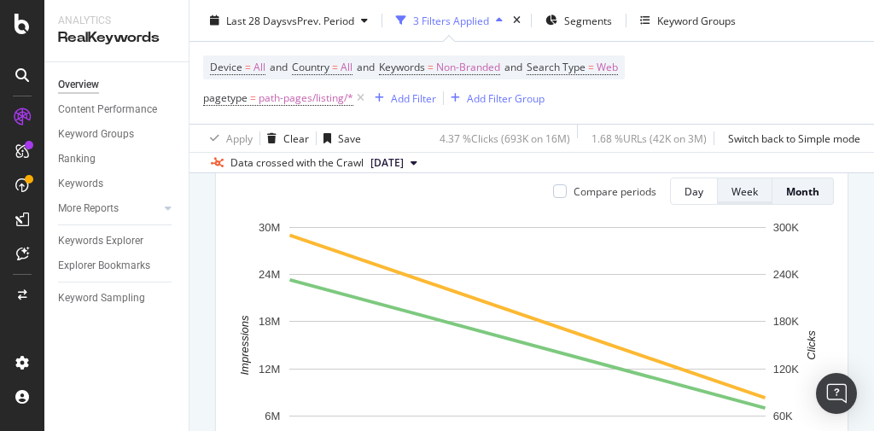
click at [739, 188] on div "Week" at bounding box center [745, 191] width 26 height 15
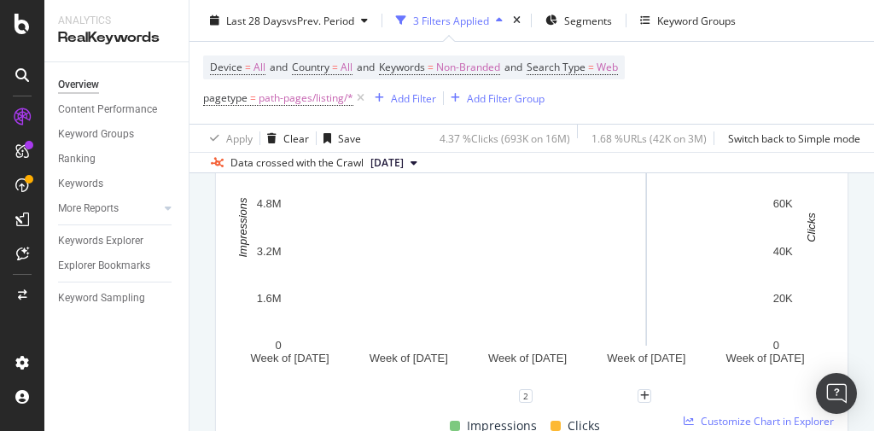
scroll to position [342, 0]
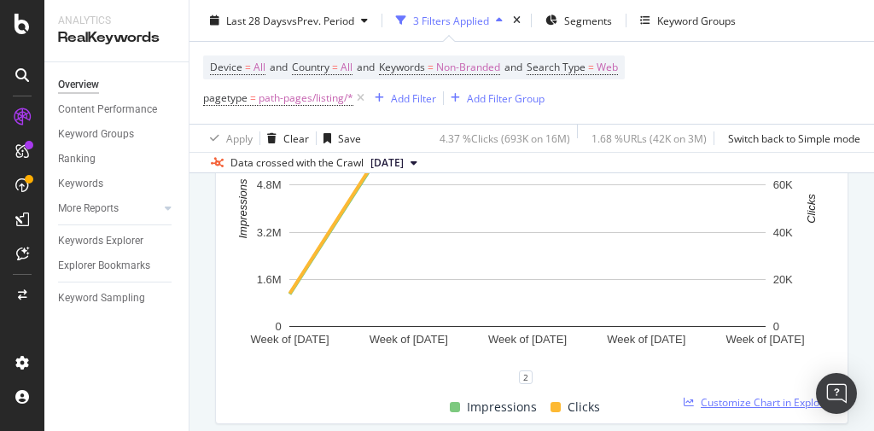
click at [733, 404] on span "Customize Chart in Explorer" at bounding box center [767, 402] width 133 height 15
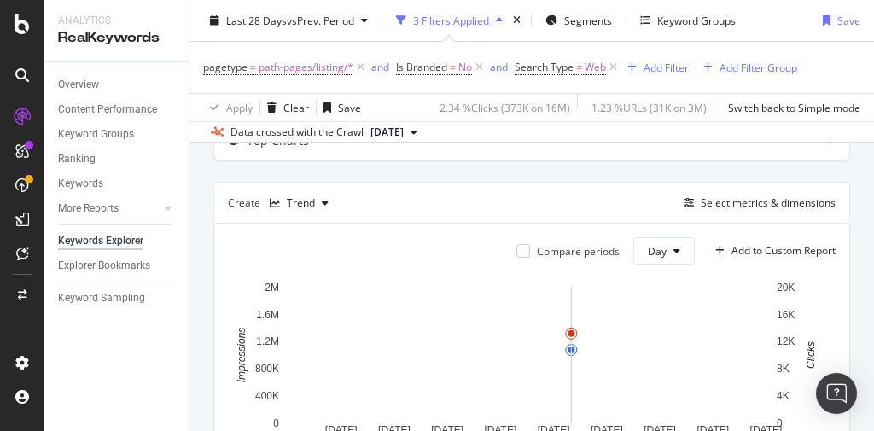
scroll to position [73, 0]
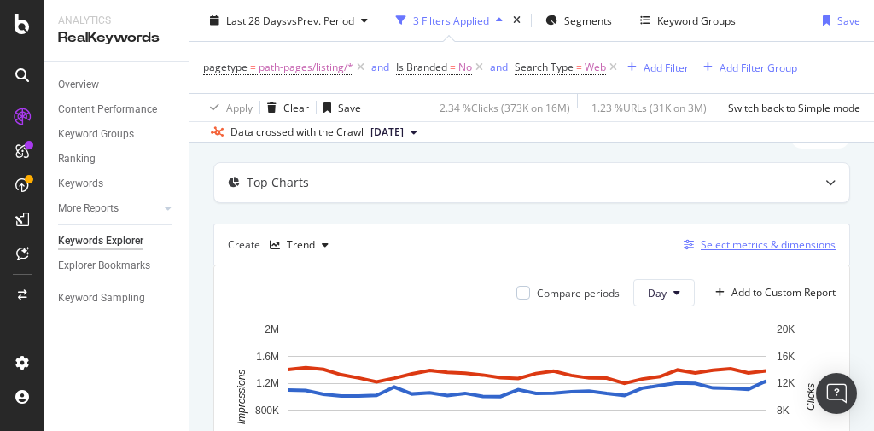
click at [780, 242] on div "Select metrics & dimensions" at bounding box center [768, 244] width 135 height 15
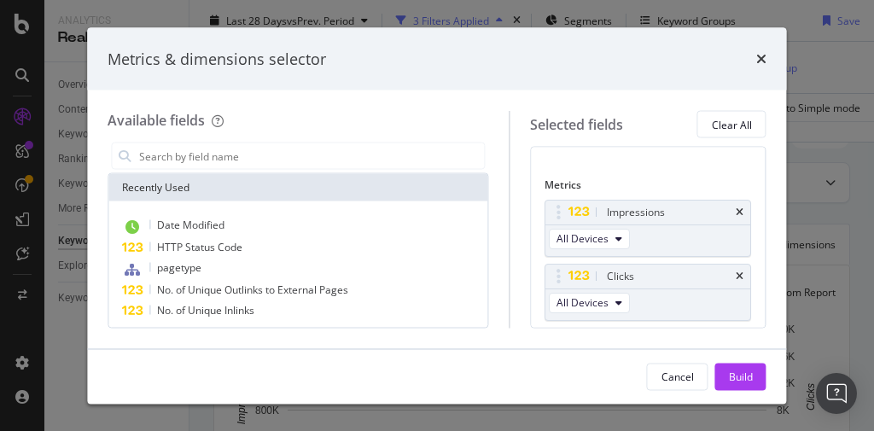
scroll to position [130, 0]
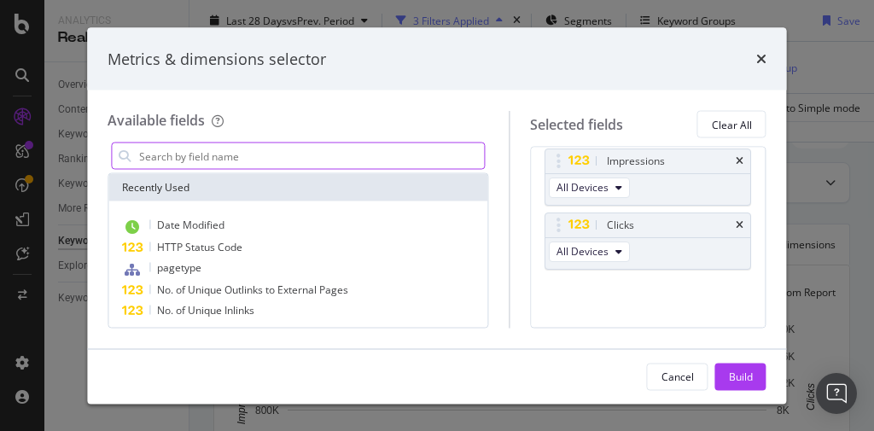
click at [265, 159] on input "modal" at bounding box center [310, 156] width 347 height 26
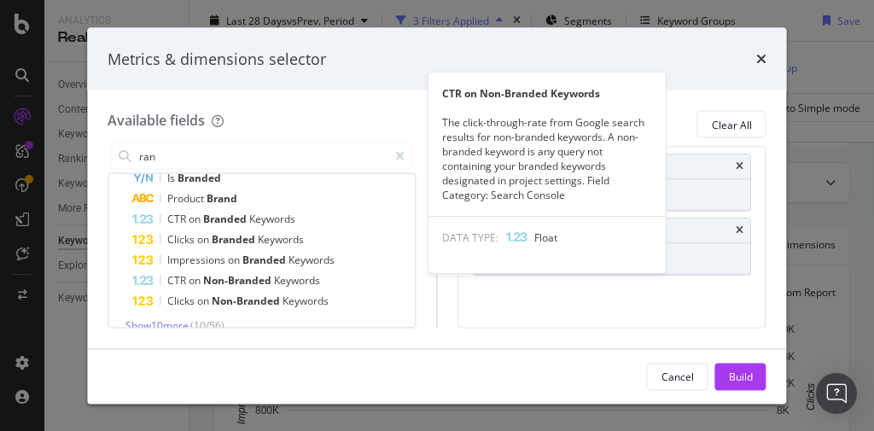
scroll to position [126, 0]
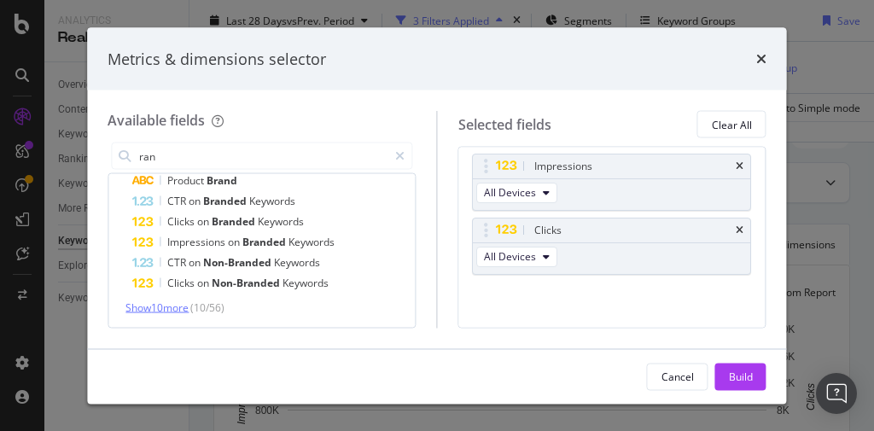
type input "ran"
click at [189, 310] on span "Show 10 more" at bounding box center [157, 308] width 63 height 15
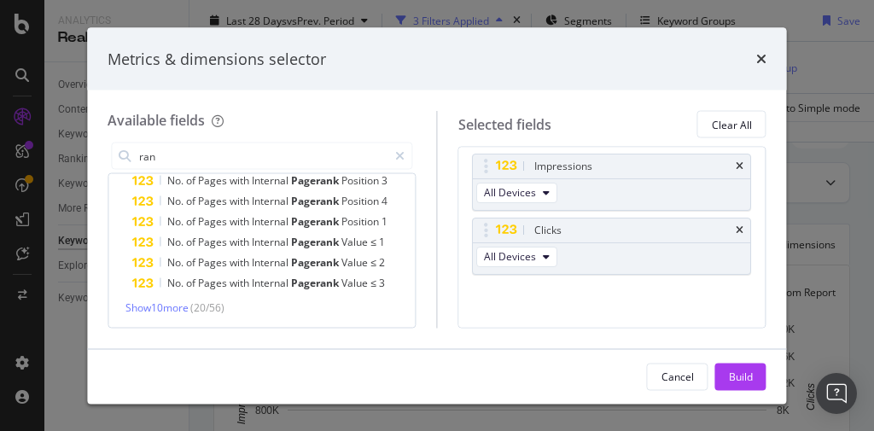
scroll to position [0, 0]
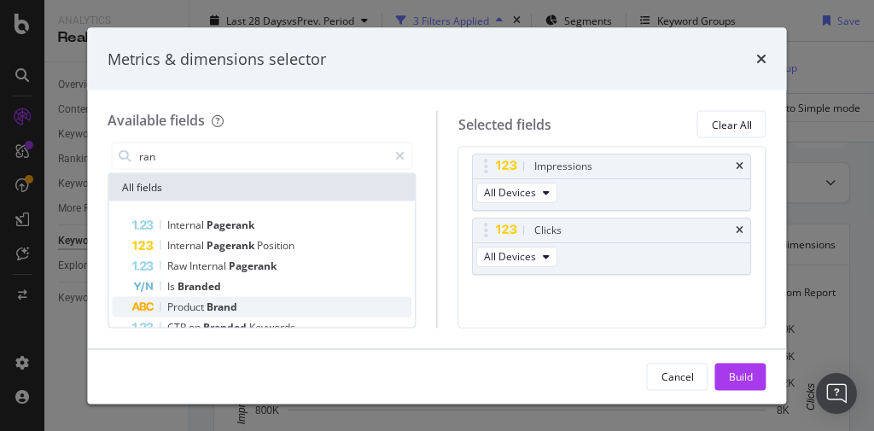
click at [216, 313] on span "Brand" at bounding box center [222, 307] width 31 height 15
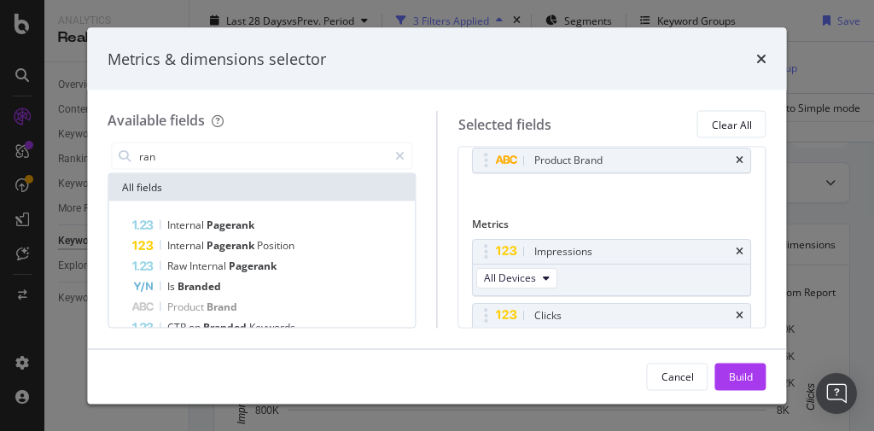
scroll to position [35, 0]
click at [729, 370] on div "Build" at bounding box center [741, 376] width 24 height 15
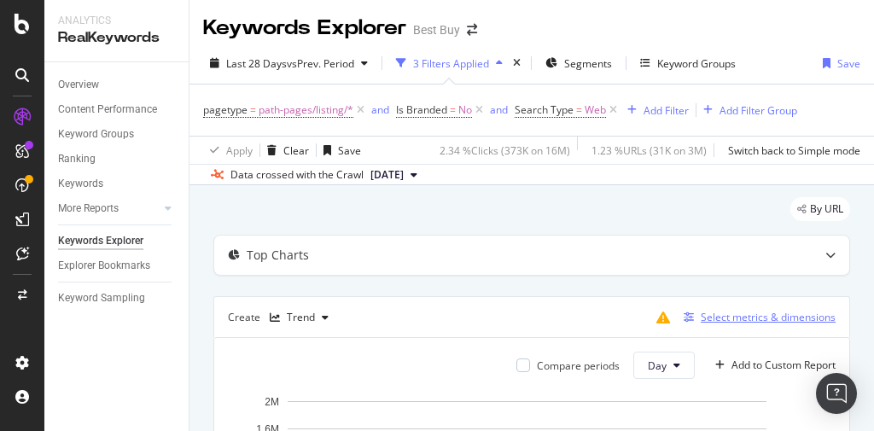
click at [728, 316] on div "Select metrics & dimensions" at bounding box center [768, 317] width 135 height 15
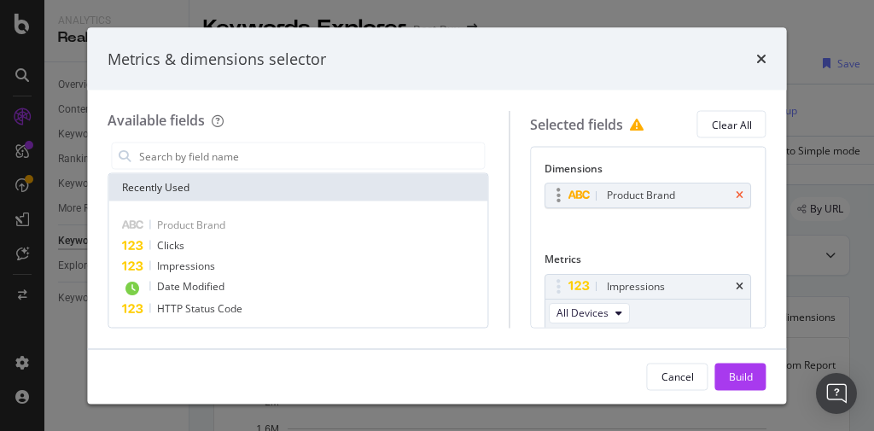
click at [737, 196] on icon "times" at bounding box center [741, 195] width 8 height 10
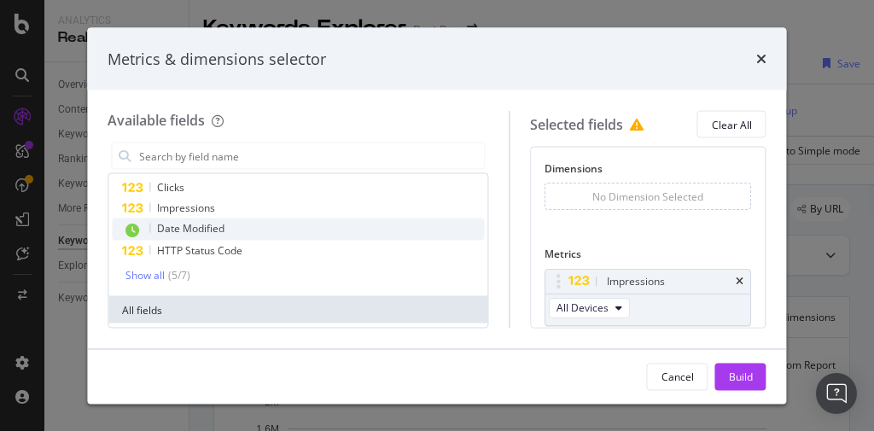
scroll to position [68, 0]
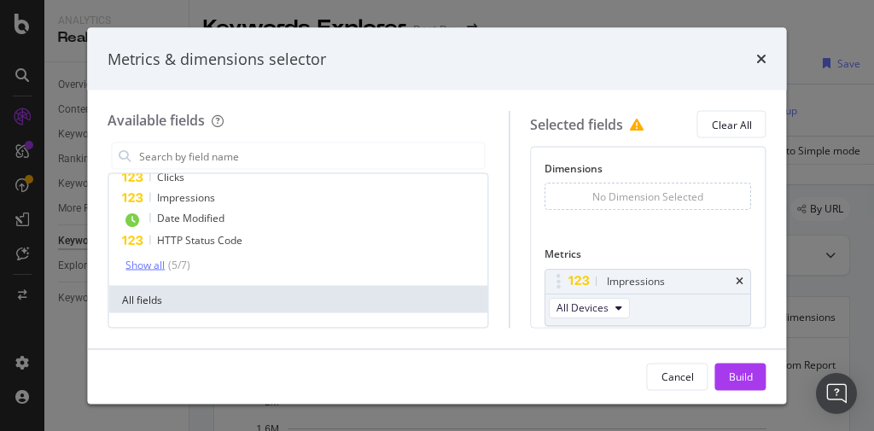
click at [157, 263] on div "Show all" at bounding box center [145, 265] width 39 height 12
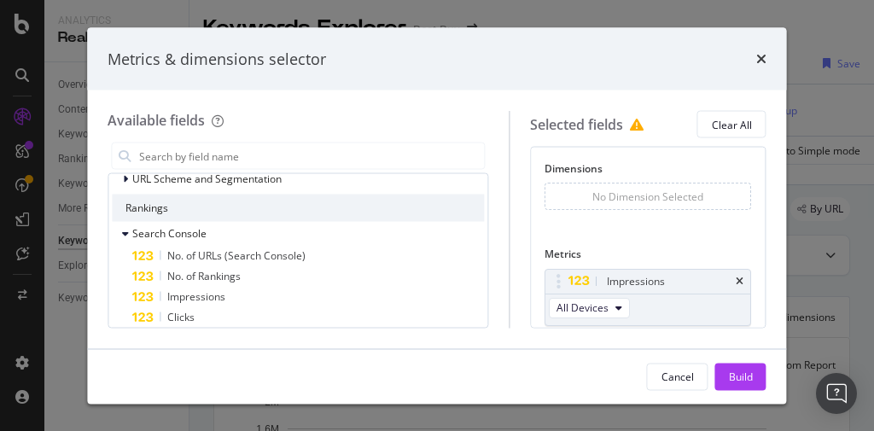
scroll to position [342, 0]
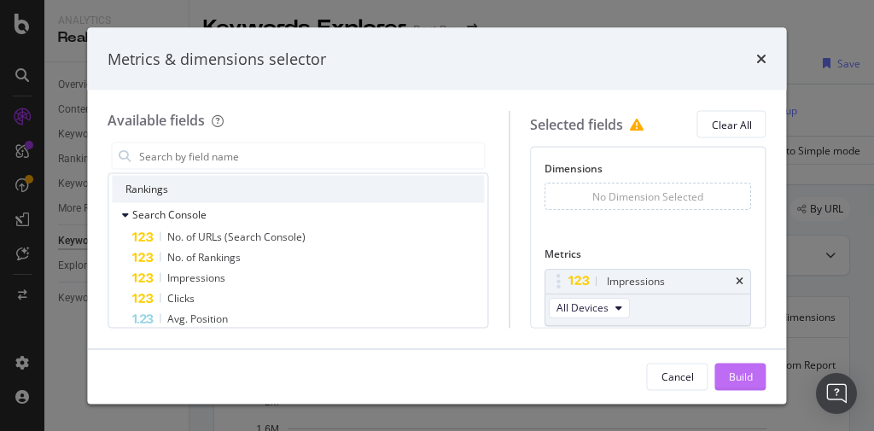
click at [735, 371] on div "Build" at bounding box center [741, 376] width 24 height 15
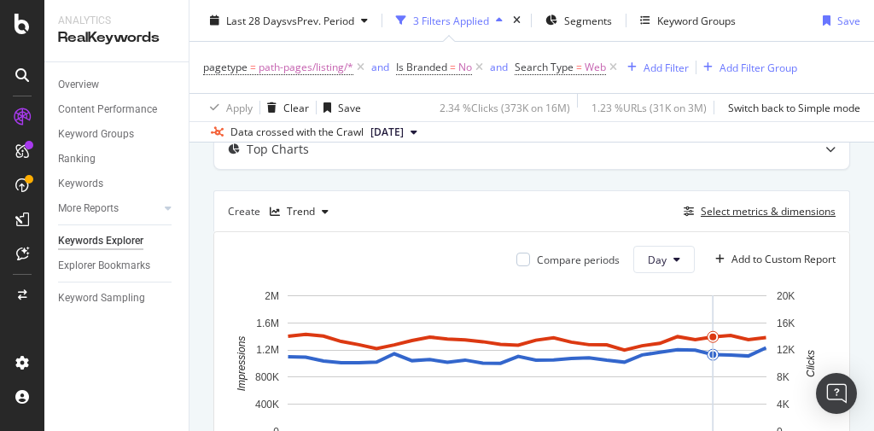
scroll to position [68, 0]
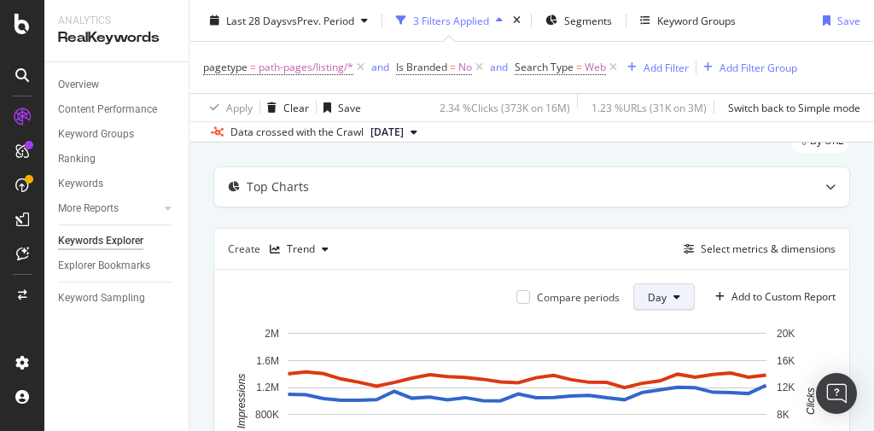
click at [656, 301] on span "Day" at bounding box center [657, 297] width 19 height 15
click at [318, 246] on div "button" at bounding box center [325, 249] width 20 height 10
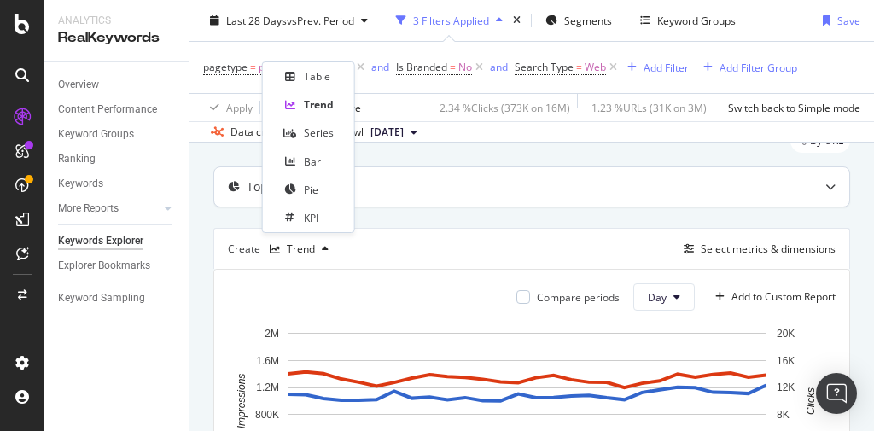
click at [239, 189] on div "Top Charts" at bounding box center [498, 186] width 568 height 17
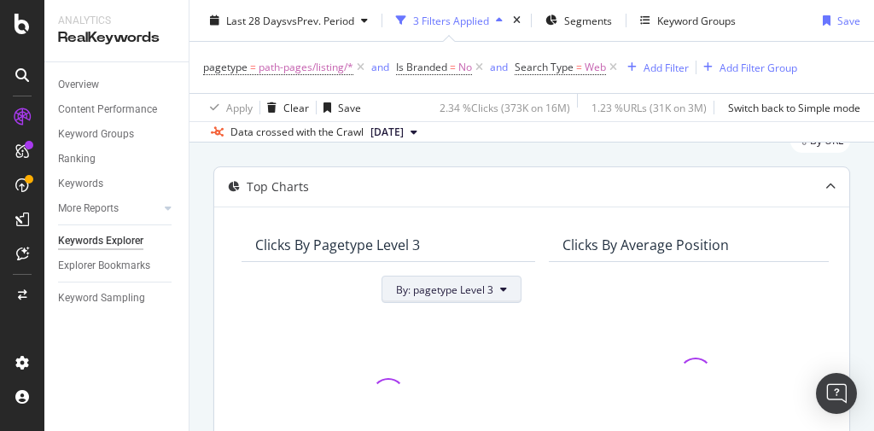
click at [482, 288] on span "By: pagetype Level 3" at bounding box center [444, 290] width 97 height 15
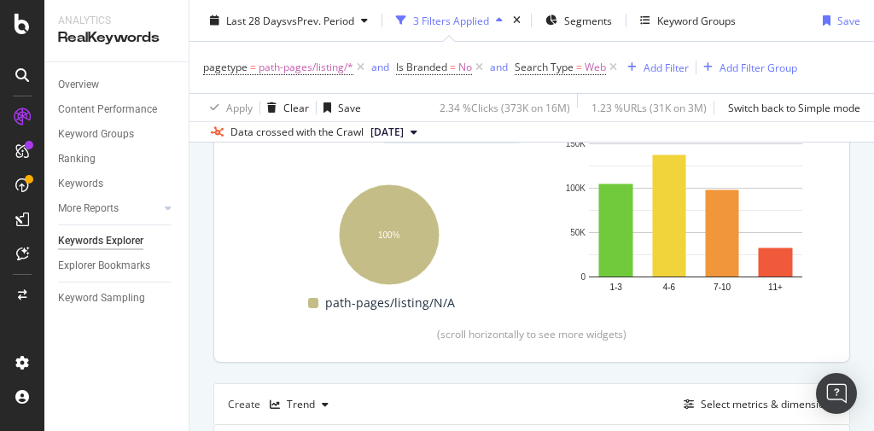
scroll to position [217, 0]
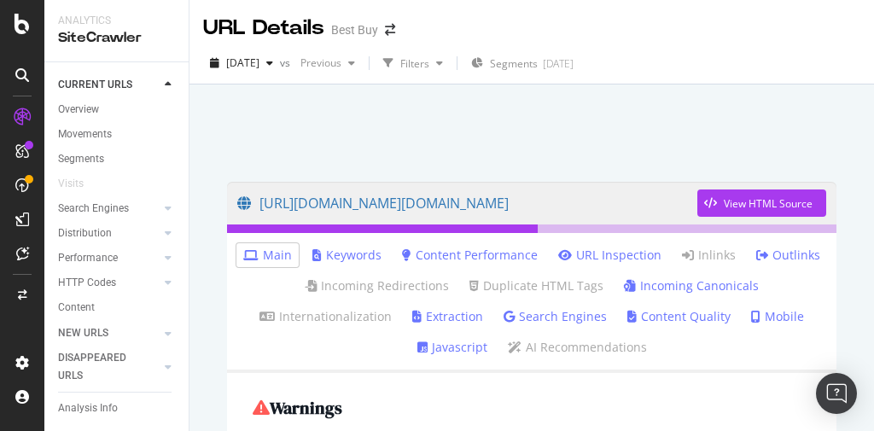
click at [553, 313] on link "Search Engines" at bounding box center [555, 316] width 103 height 17
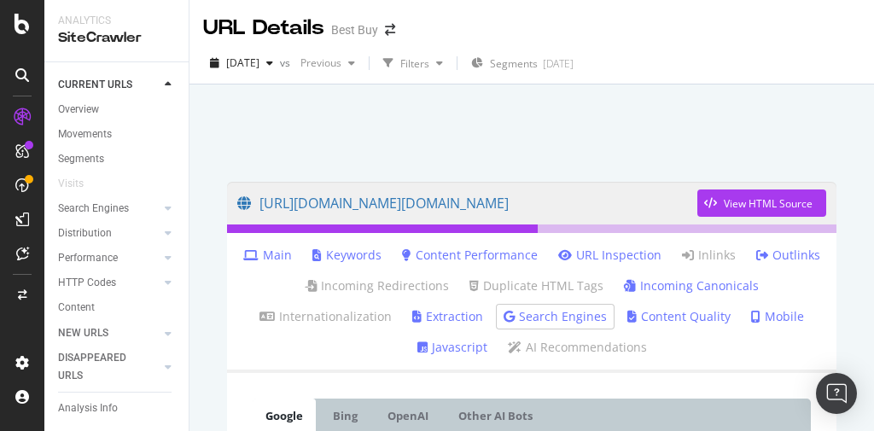
click at [262, 255] on link "Main" at bounding box center [267, 255] width 49 height 17
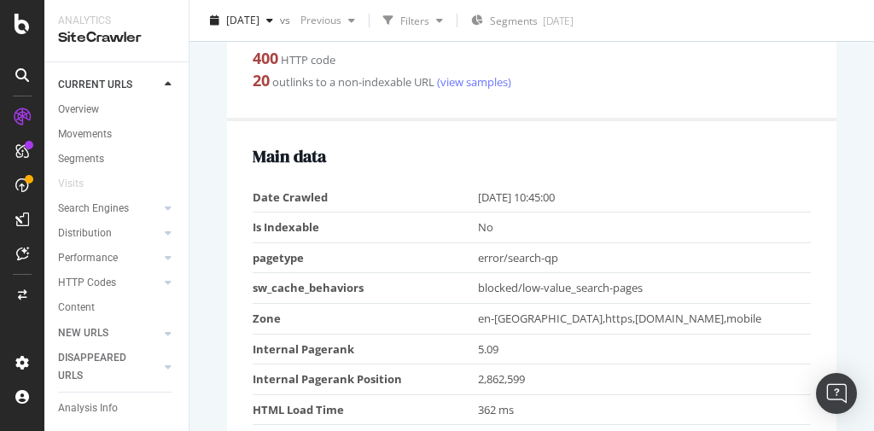
scroll to position [410, 0]
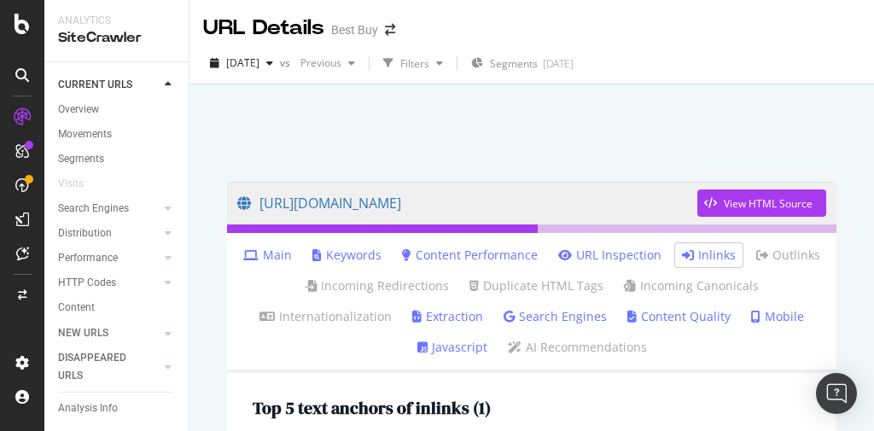
scroll to position [478, 0]
